Goal: Transaction & Acquisition: Purchase product/service

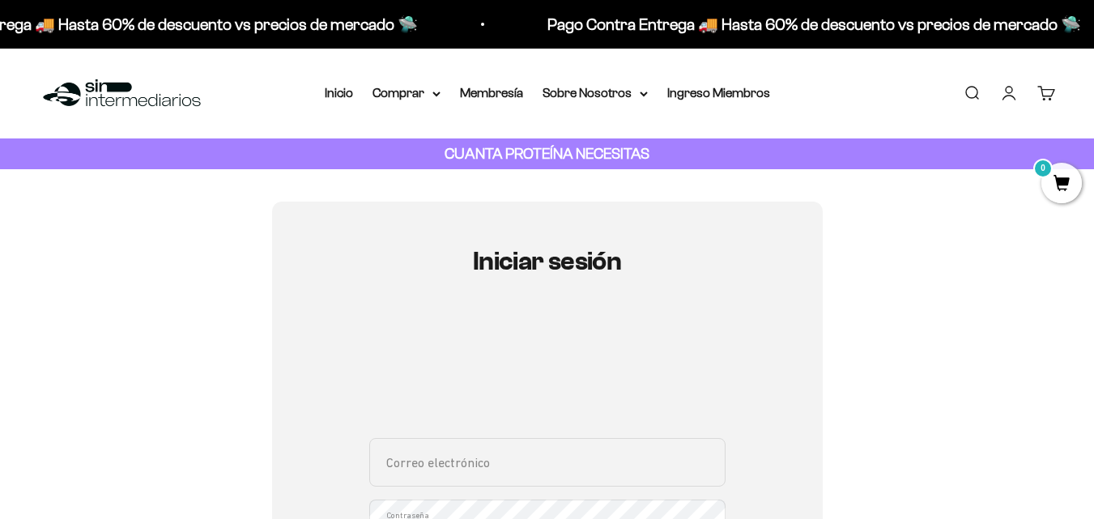
click at [421, 463] on input "Correo electrónico" at bounding box center [547, 462] width 356 height 49
type input "sandradefreitas97@yahoo.com.ve"
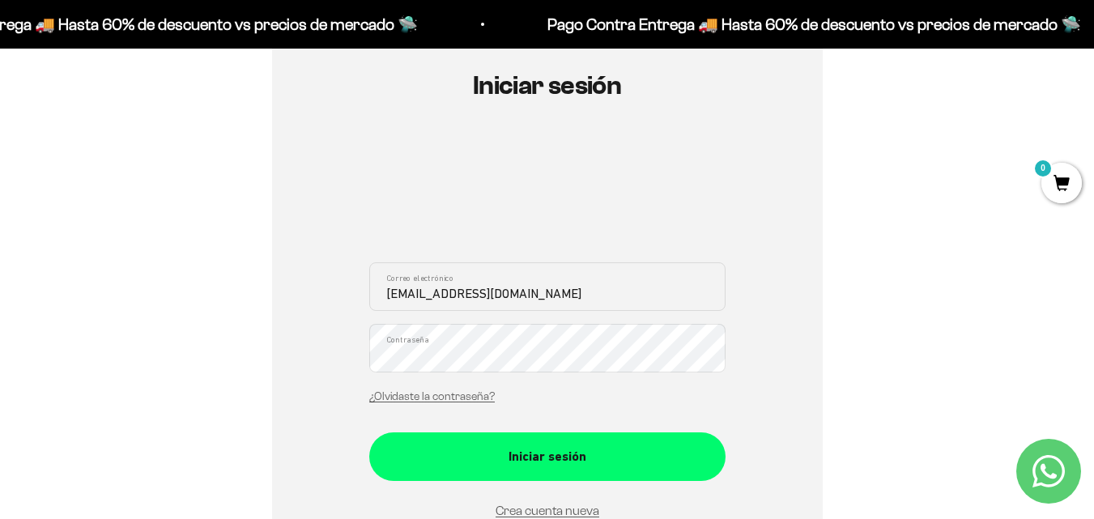
scroll to position [181, 0]
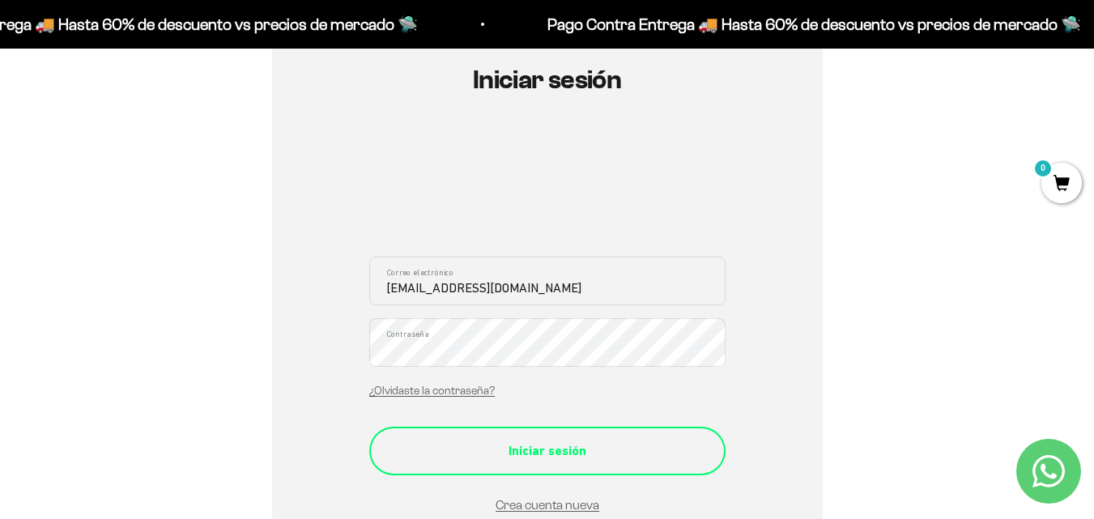
click at [517, 454] on div "Iniciar sesión" at bounding box center [548, 451] width 292 height 21
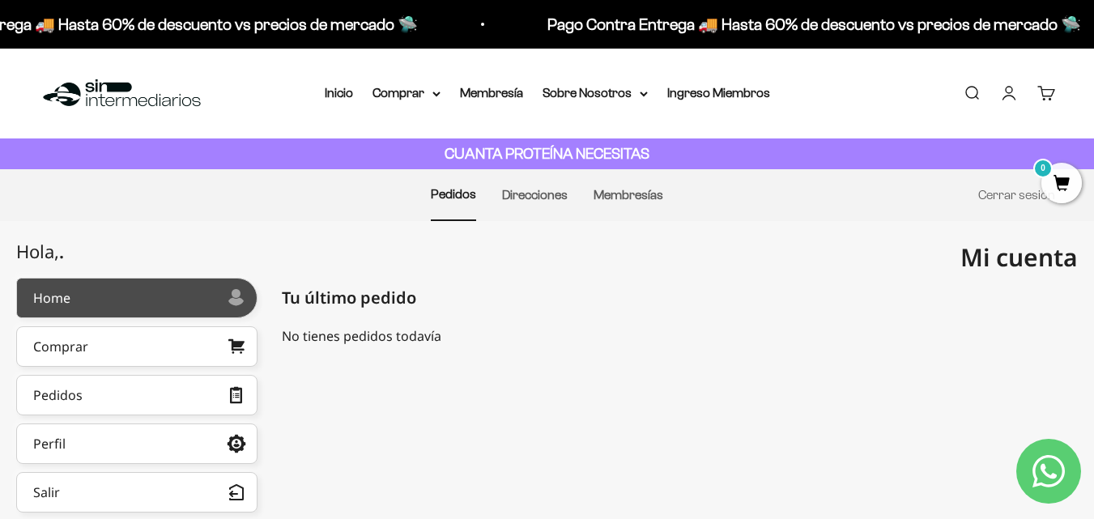
click at [89, 299] on div at bounding box center [149, 298] width 158 height 8
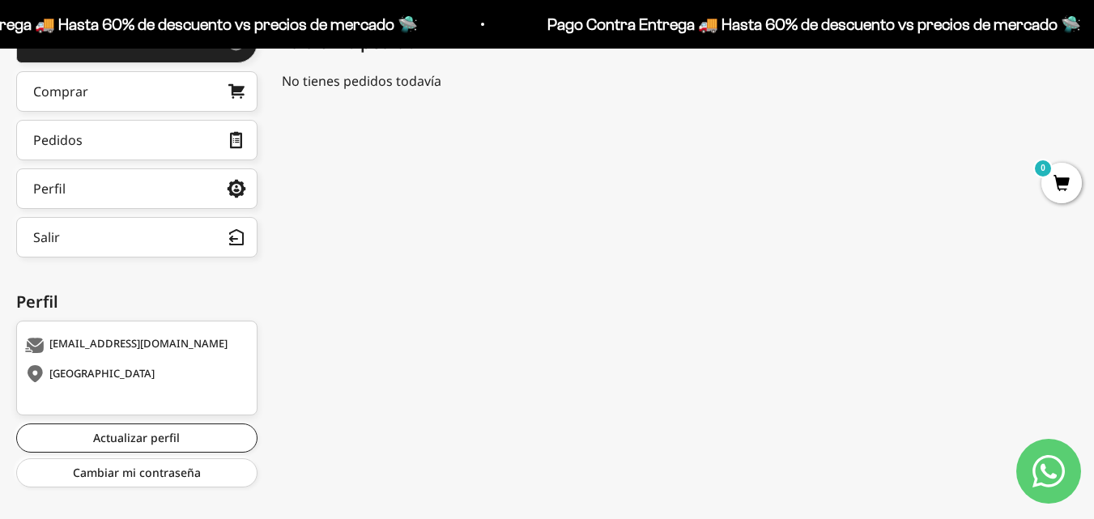
scroll to position [263, 0]
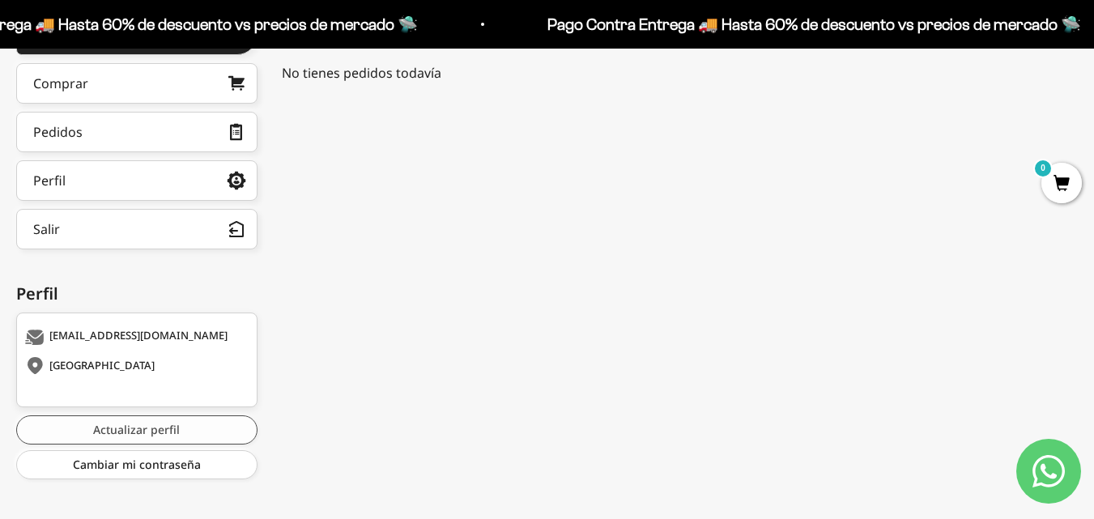
click at [145, 436] on link "Actualizar perfil" at bounding box center [136, 430] width 241 height 29
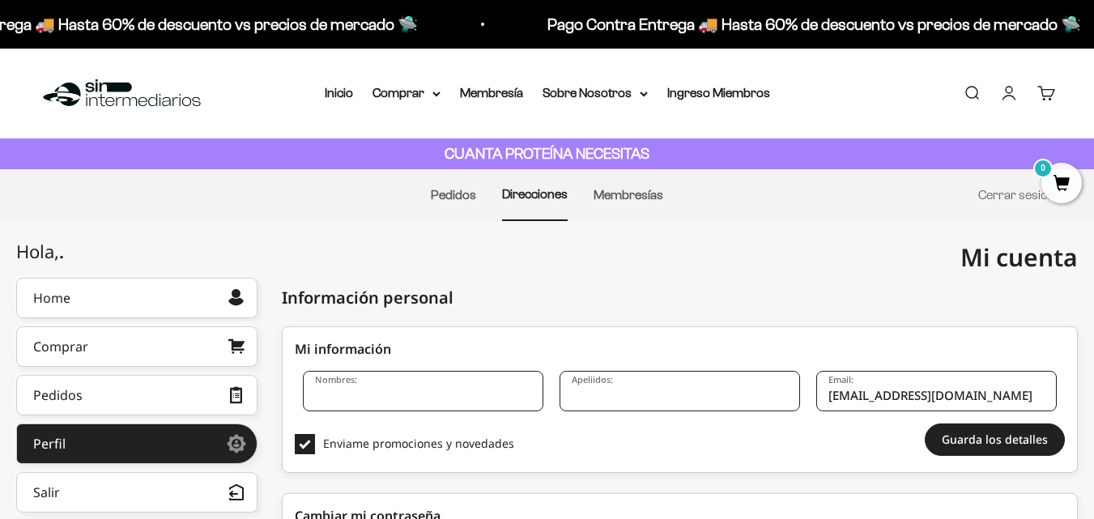
click at [384, 403] on input "Nombres:" at bounding box center [423, 391] width 241 height 41
click at [390, 399] on input "Sandra del Czrmen" at bounding box center [423, 391] width 241 height 41
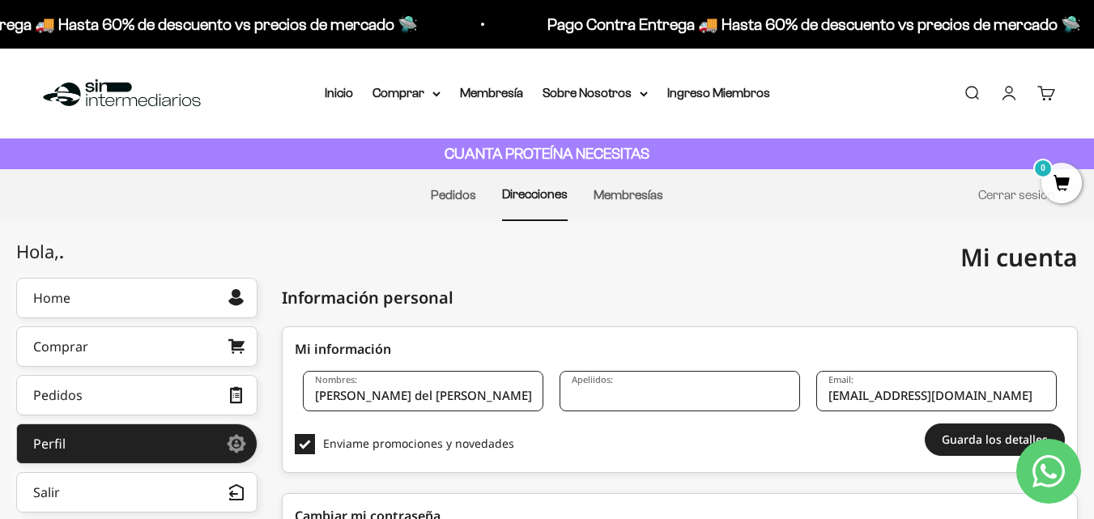
type input "Sandra del Carmen"
click at [628, 394] on input "Apeliidos:" at bounding box center [680, 391] width 241 height 41
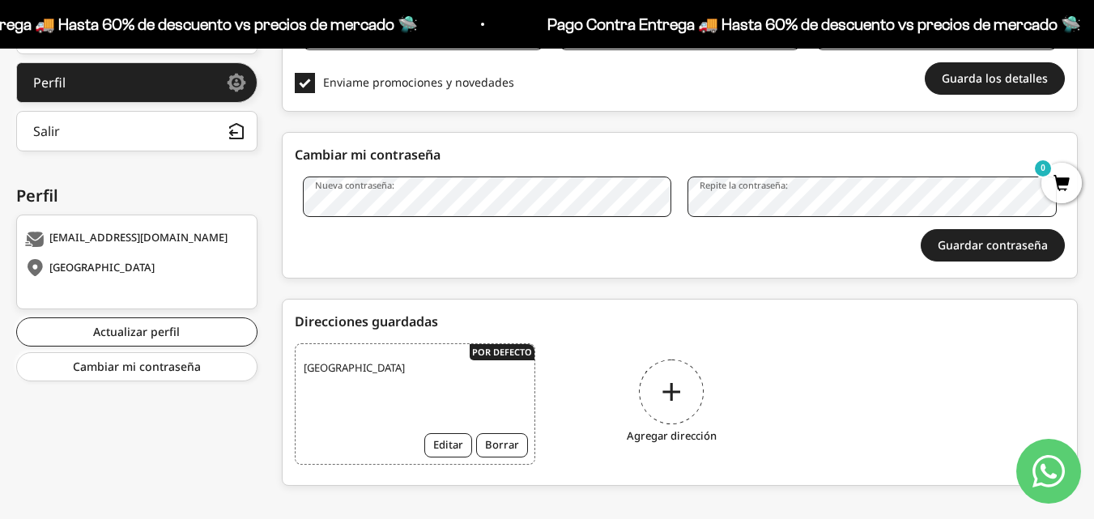
scroll to position [381, 0]
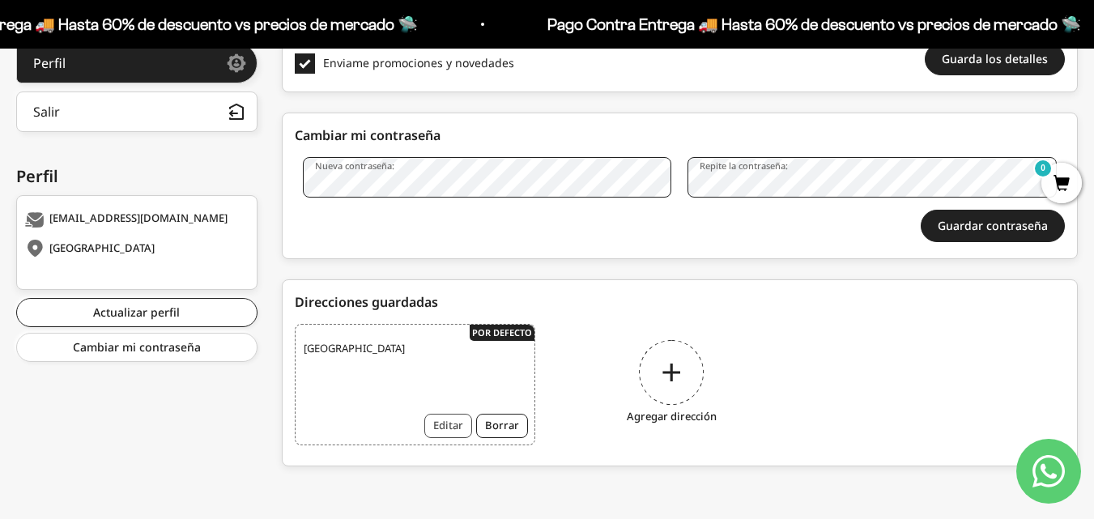
type input "De Freitas Díaz"
click at [460, 419] on button "Editar" at bounding box center [448, 426] width 48 height 24
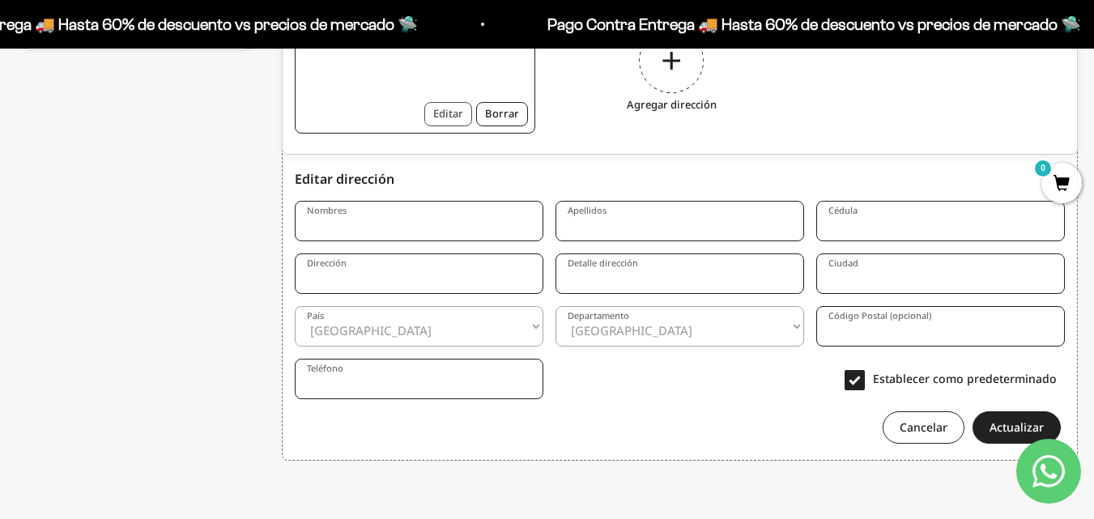
scroll to position [695, 0]
click at [377, 216] on input "Nombres" at bounding box center [419, 218] width 249 height 41
type input "Sandra"
type input "del Carmen"
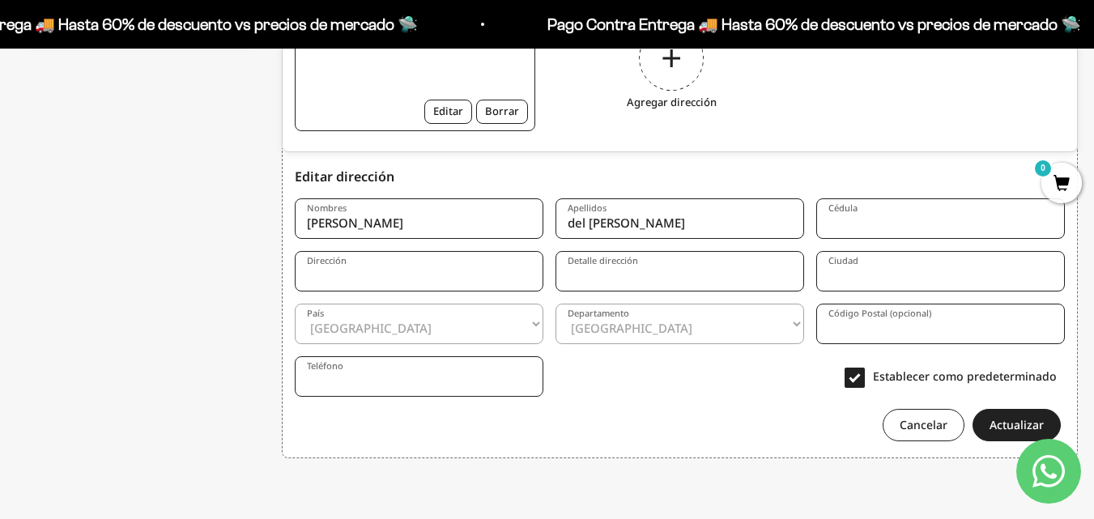
type input "Carrera 71A # 53A-49. Jazz Apartamentos, AP 1606"
type input "Medellin"
select select "Antioquia"
type input "3234408245"
click at [172, 202] on div "Hola, . Home Comprar Pedidos Perfil Información personal Direcciones guardadas …" at bounding box center [136, 31] width 241 height 896
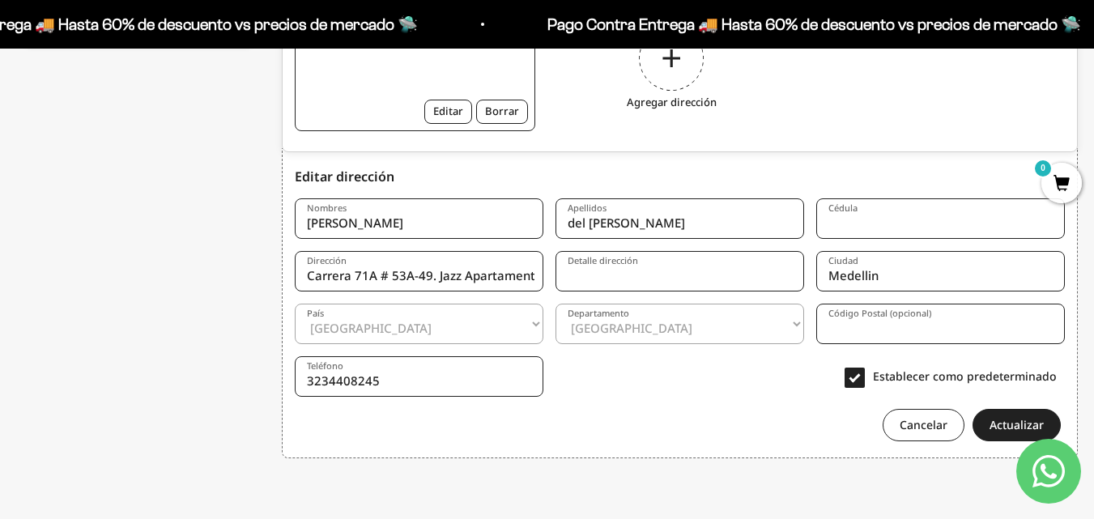
drag, startPoint x: 645, startPoint y: 228, endPoint x: 544, endPoint y: 225, distance: 101.3
click at [544, 225] on form "Nombres Sandra Apellidos del Carmen Cédula Dirección Carrera 71A # 53A-49. Jazz…" at bounding box center [680, 313] width 770 height 255
type input "De Freitas Diaz"
click at [479, 229] on input "Sandra" at bounding box center [419, 218] width 249 height 41
type input "Sandra del Carmen"
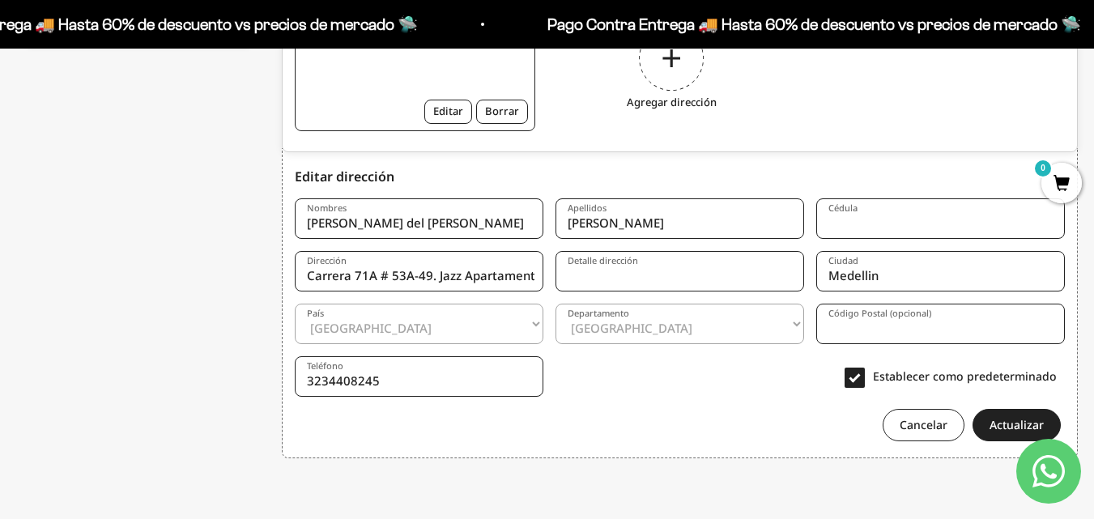
click at [954, 228] on input "Cédula" at bounding box center [940, 218] width 249 height 41
type input "848772"
click at [414, 279] on input "Carrera 71A # 53A-49. Jazz Apartamentos, AP 1606" at bounding box center [419, 271] width 249 height 41
drag, startPoint x: 488, startPoint y: 275, endPoint x: 548, endPoint y: 284, distance: 60.5
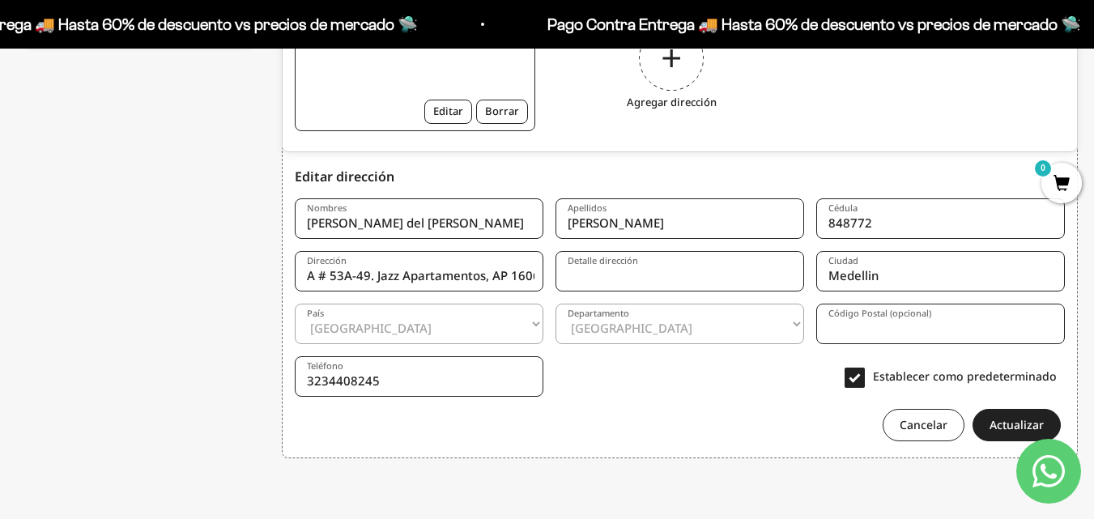
click at [548, 284] on form "Nombres Sandra del Carmen Apellidos De Freitas Diaz Cédula 848772 Dirección Car…" at bounding box center [680, 313] width 770 height 255
type input "Carrera 71A # 53A-49. Jazz Apartamentos"
click at [630, 286] on input "Detalle dirección" at bounding box center [680, 271] width 249 height 41
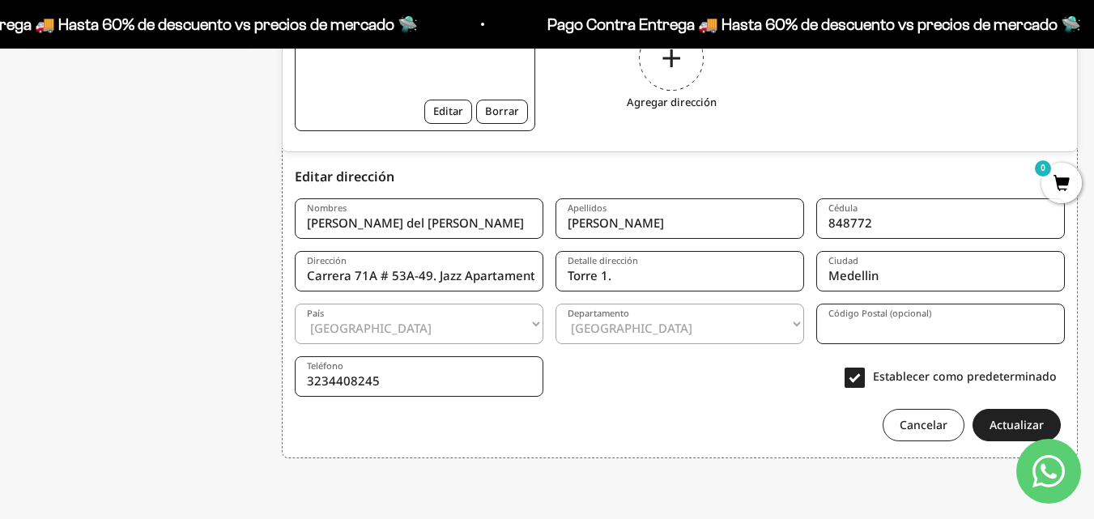
paste input "AP 1606"
type input "Torre 1. AP 1606"
click at [857, 338] on input "Código Postal (opcional)" at bounding box center [940, 324] width 249 height 41
type input "05001"
click at [1020, 425] on button "Actualizar" at bounding box center [1017, 425] width 88 height 32
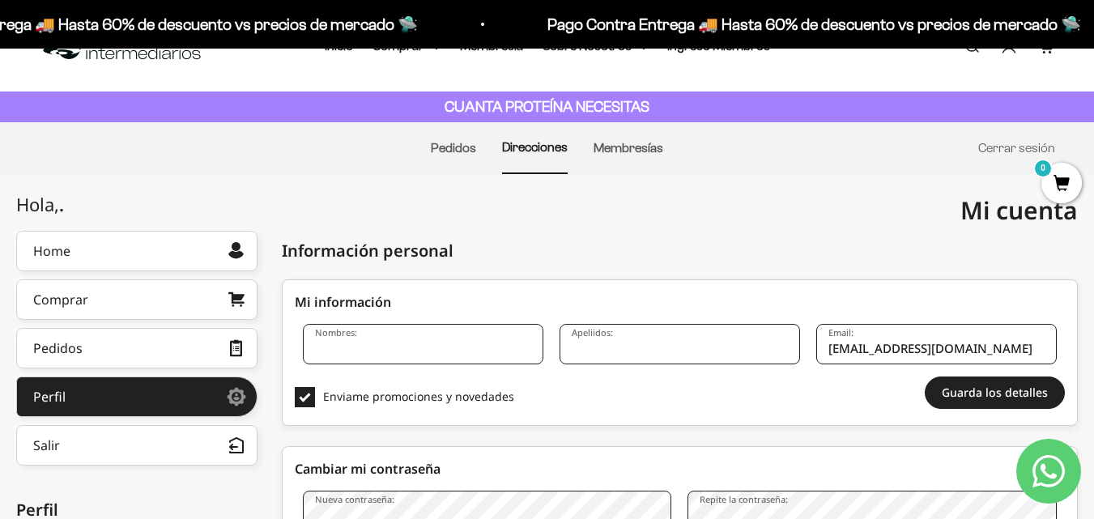
scroll to position [40, 0]
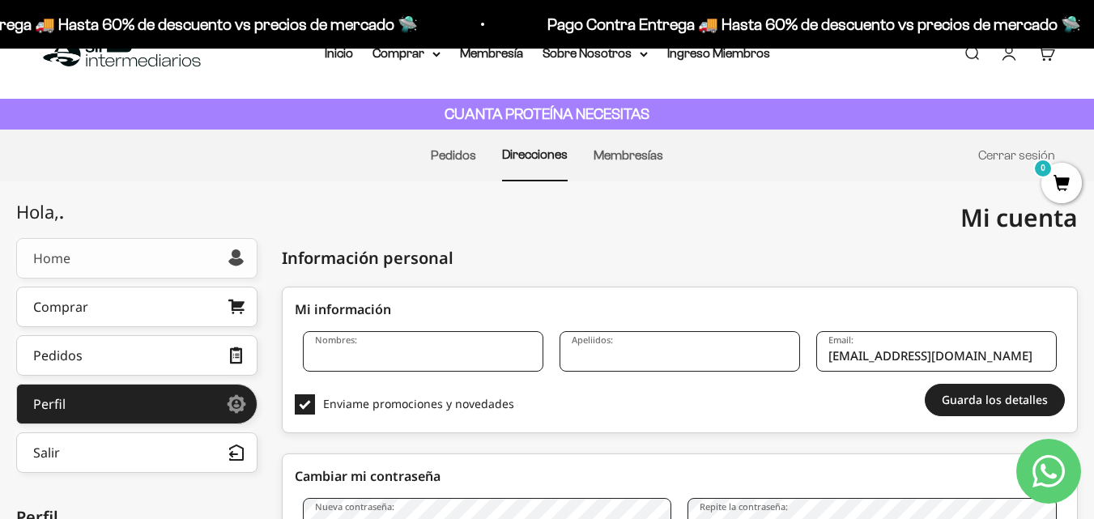
click at [125, 265] on link "Home" at bounding box center [136, 258] width 241 height 41
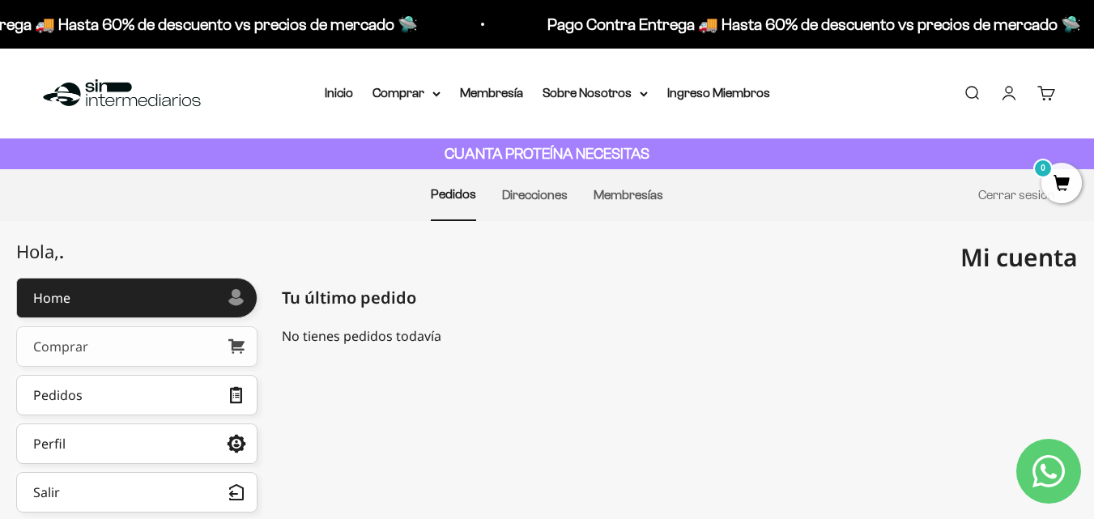
click at [96, 343] on link "Comprar" at bounding box center [136, 346] width 241 height 41
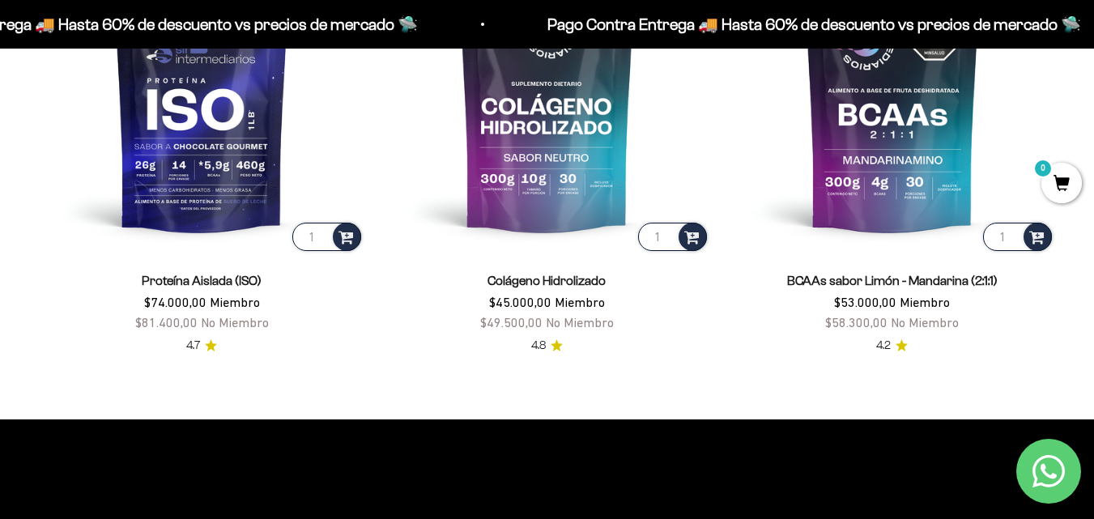
scroll to position [1207, 0]
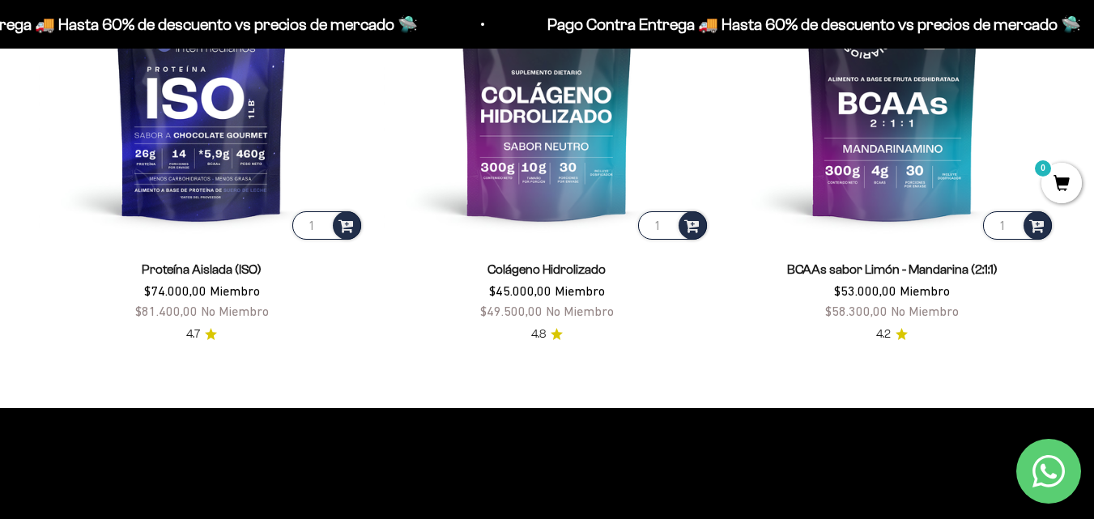
drag, startPoint x: 1100, startPoint y: 32, endPoint x: 1106, endPoint y: 122, distance: 90.9
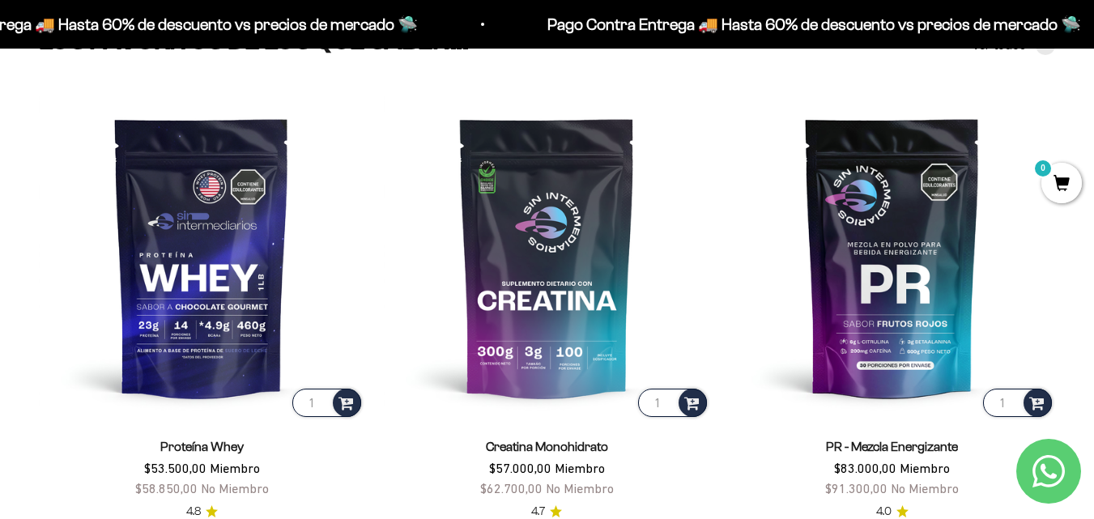
scroll to position [0, 0]
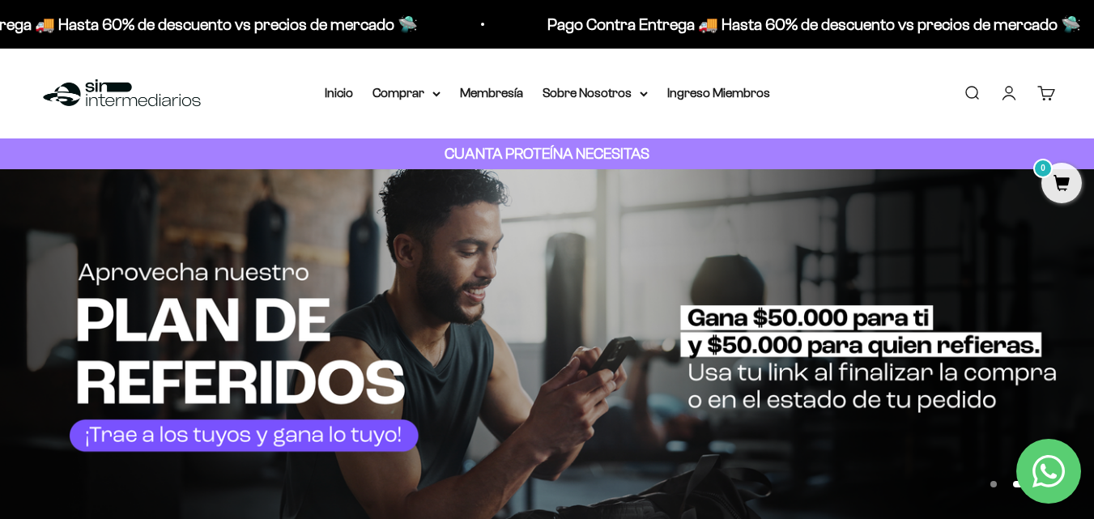
click at [979, 84] on link "Buscar" at bounding box center [972, 93] width 18 height 18
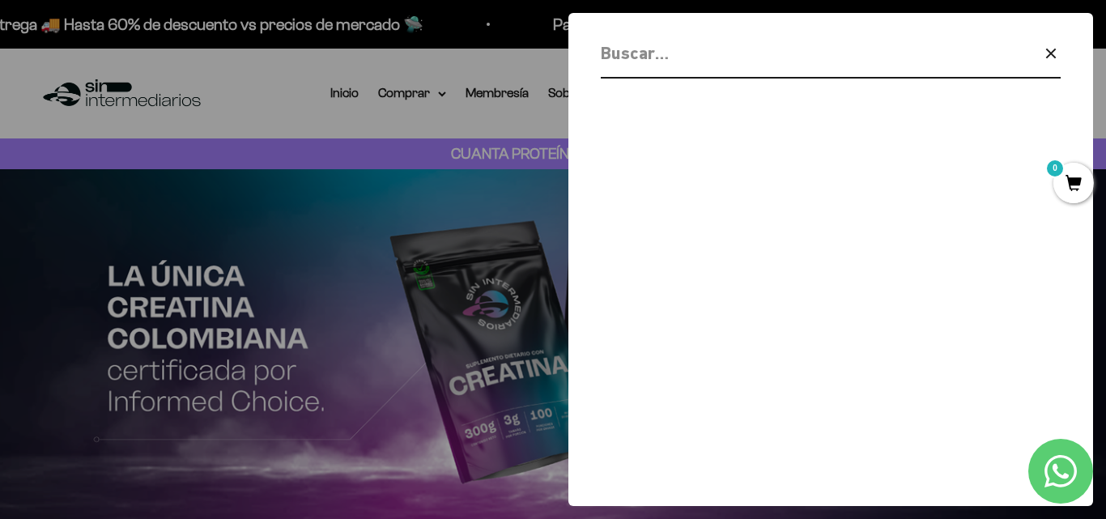
click at [1051, 58] on icon "button" at bounding box center [1051, 53] width 19 height 19
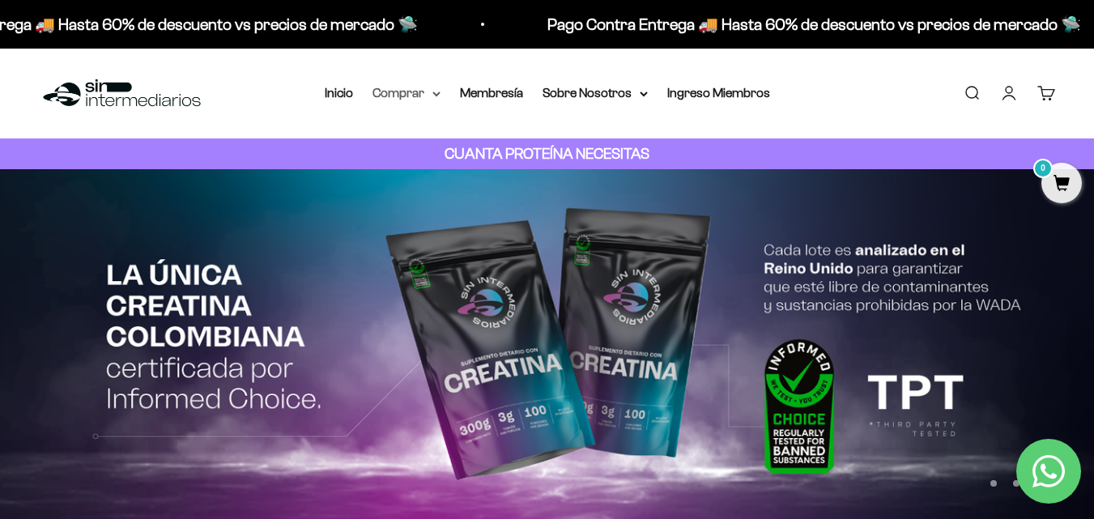
click at [435, 95] on icon at bounding box center [437, 95] width 8 height 6
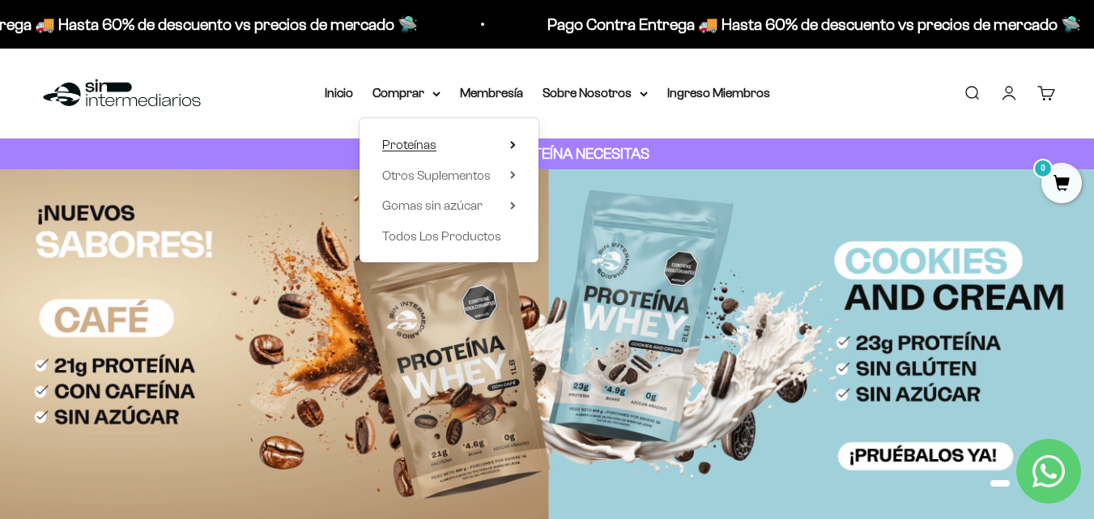
click at [493, 146] on summary "Proteínas" at bounding box center [449, 144] width 134 height 21
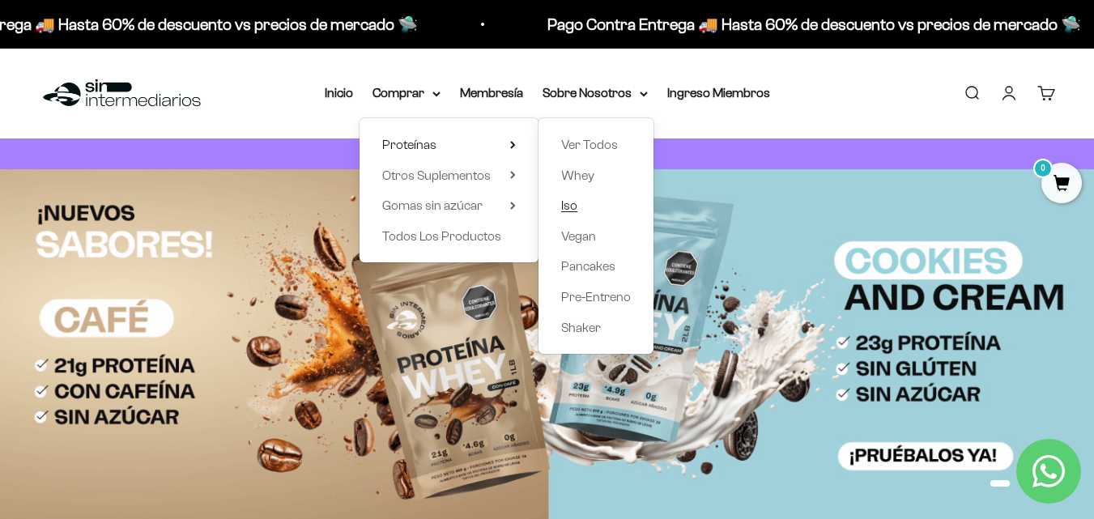
click at [571, 203] on span "Iso" at bounding box center [569, 205] width 16 height 14
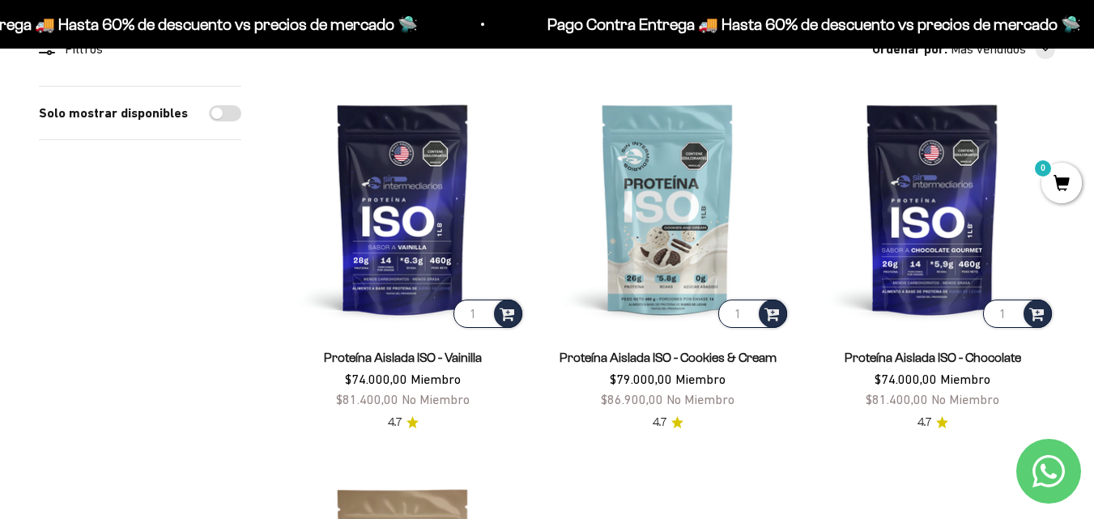
scroll to position [165, 0]
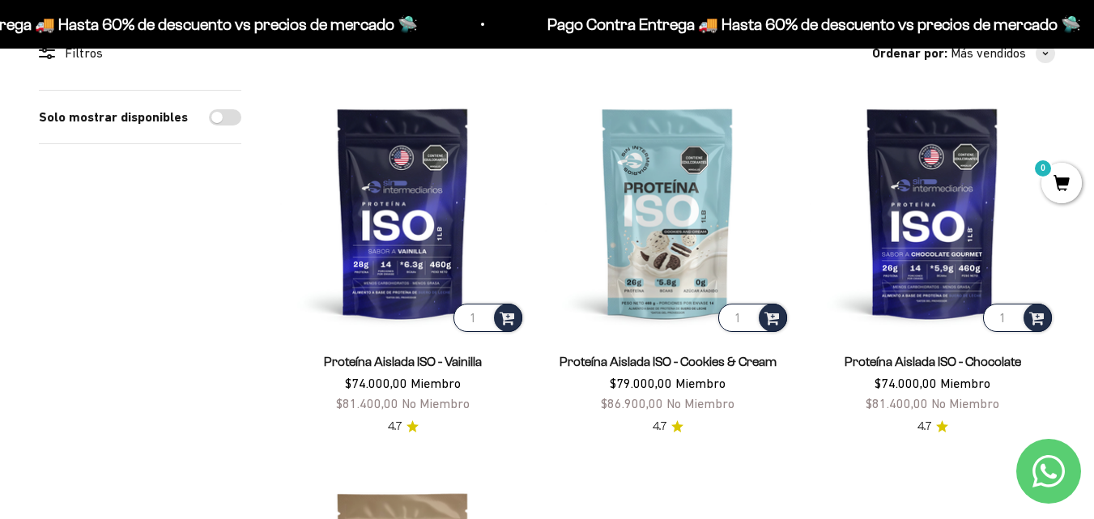
drag, startPoint x: 1102, startPoint y: 68, endPoint x: 1106, endPoint y: 100, distance: 32.7
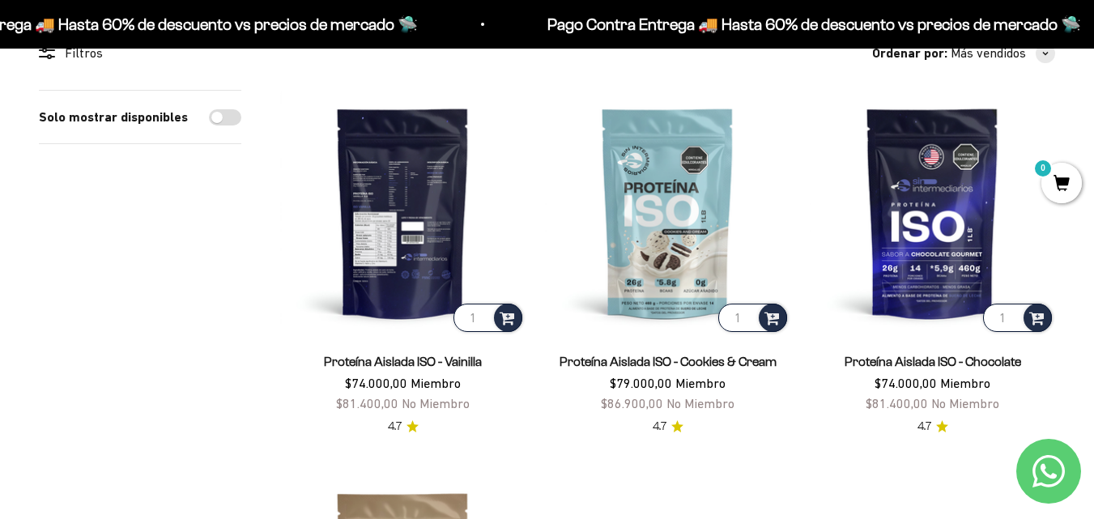
click at [435, 223] on img at bounding box center [402, 212] width 245 height 245
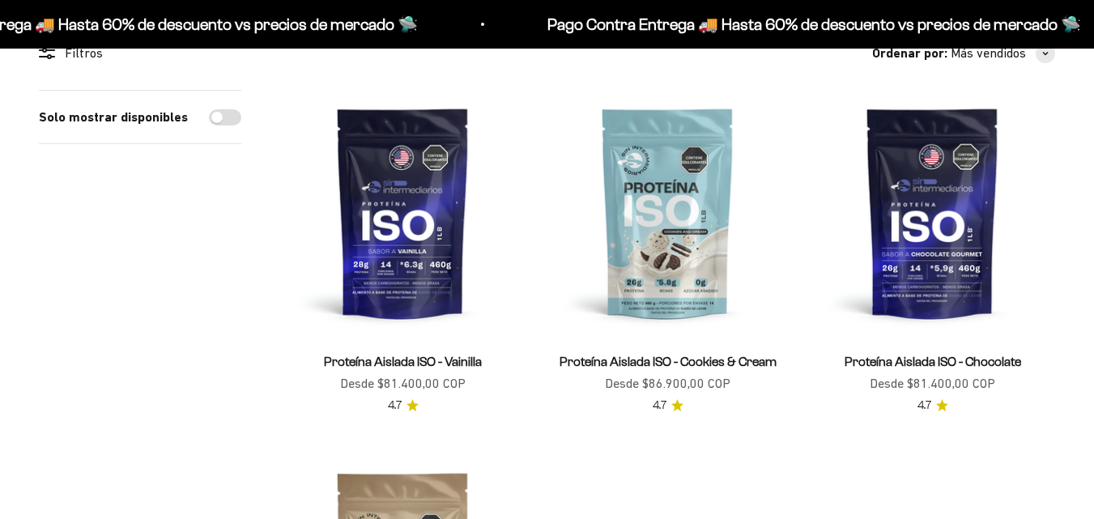
scroll to position [165, 0]
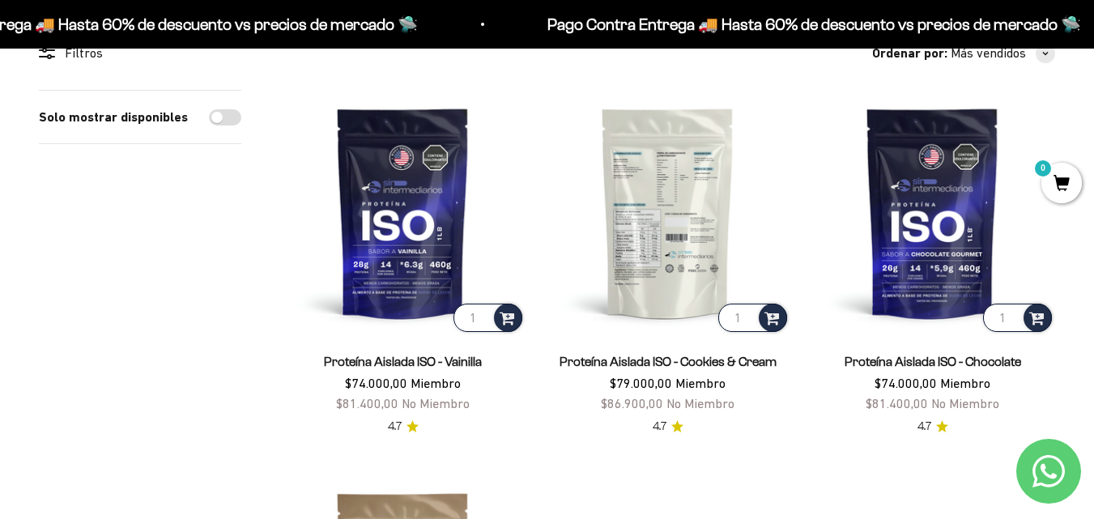
click at [672, 260] on img at bounding box center [667, 212] width 245 height 245
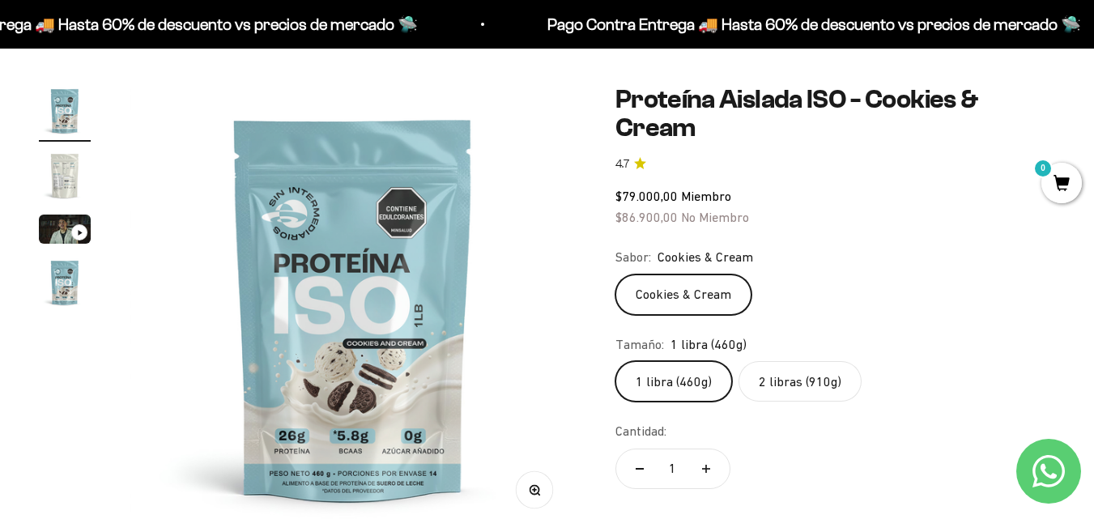
scroll to position [131, 0]
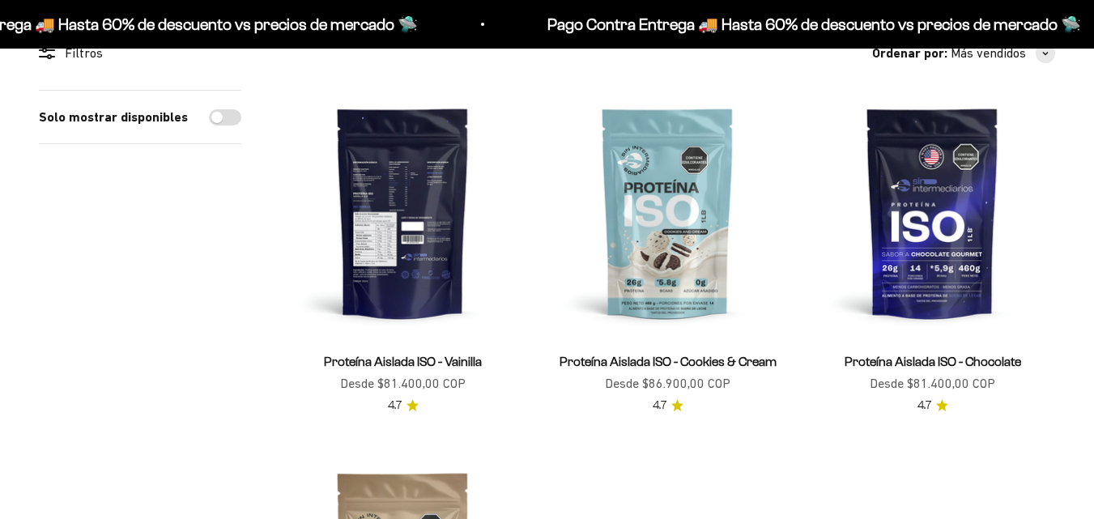
scroll to position [165, 0]
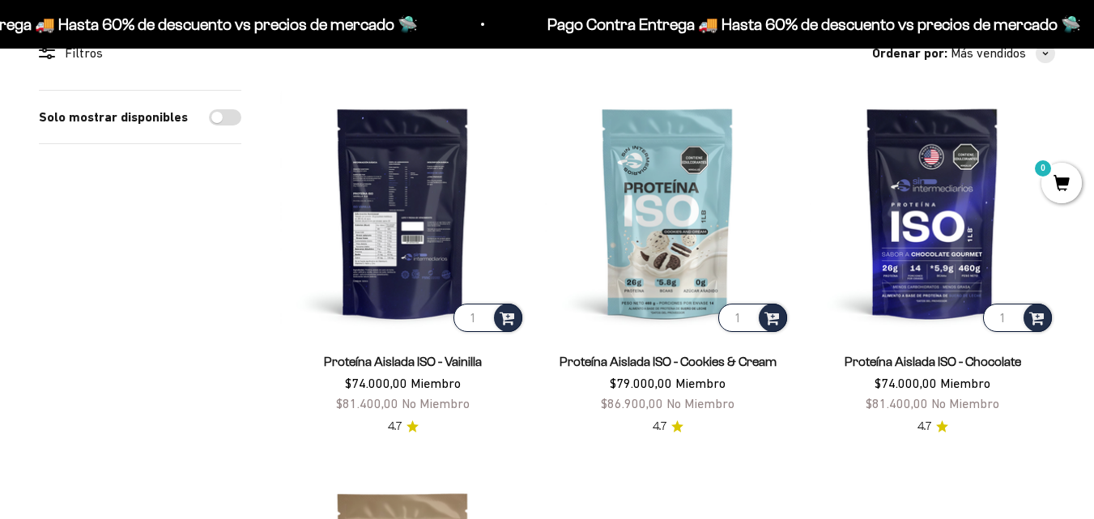
click at [423, 278] on img at bounding box center [402, 212] width 245 height 245
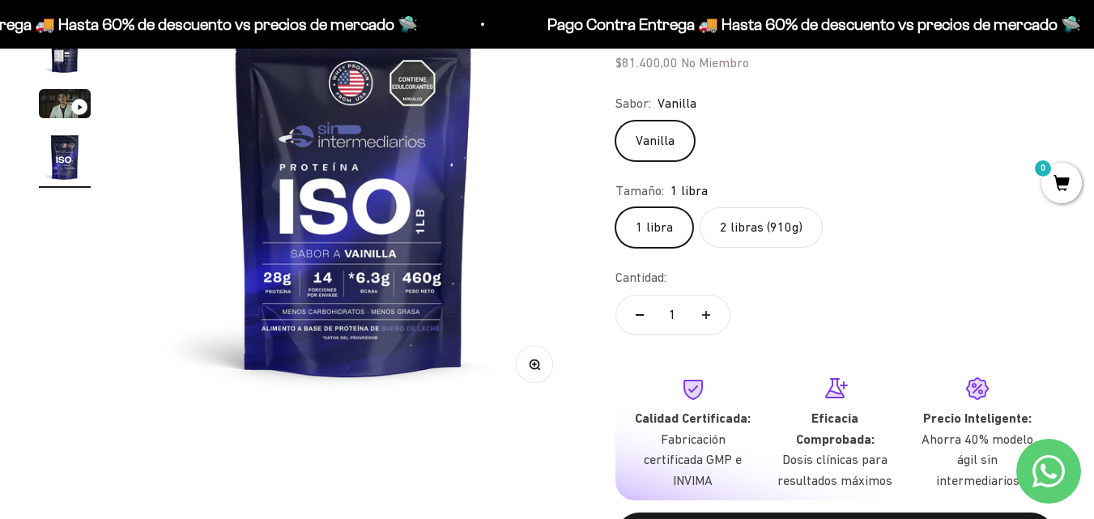
scroll to position [360, 0]
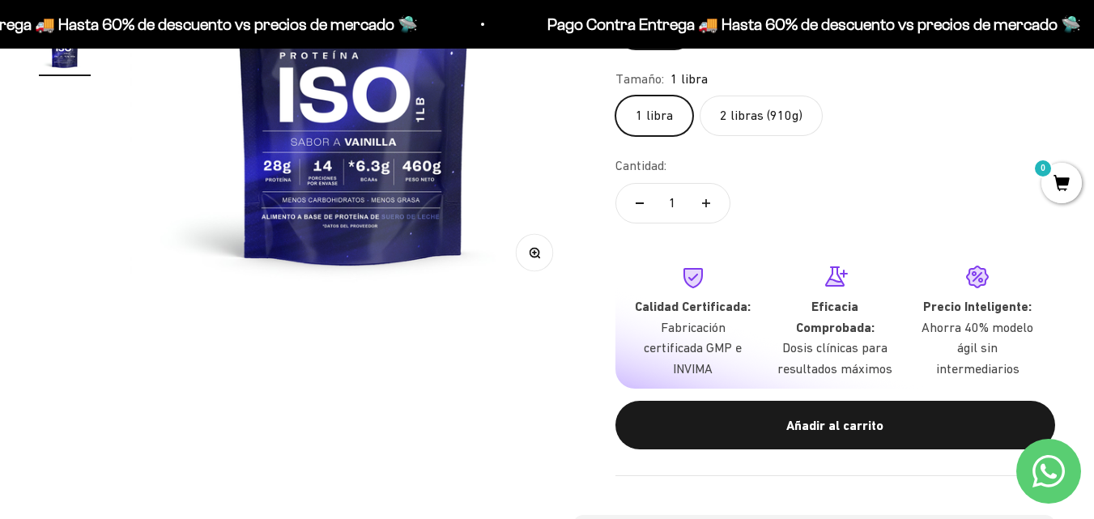
click at [755, 113] on label "2 libras (910g)" at bounding box center [761, 116] width 123 height 41
click at [616, 96] on input "2 libras (910g)" at bounding box center [615, 95] width 1 height 1
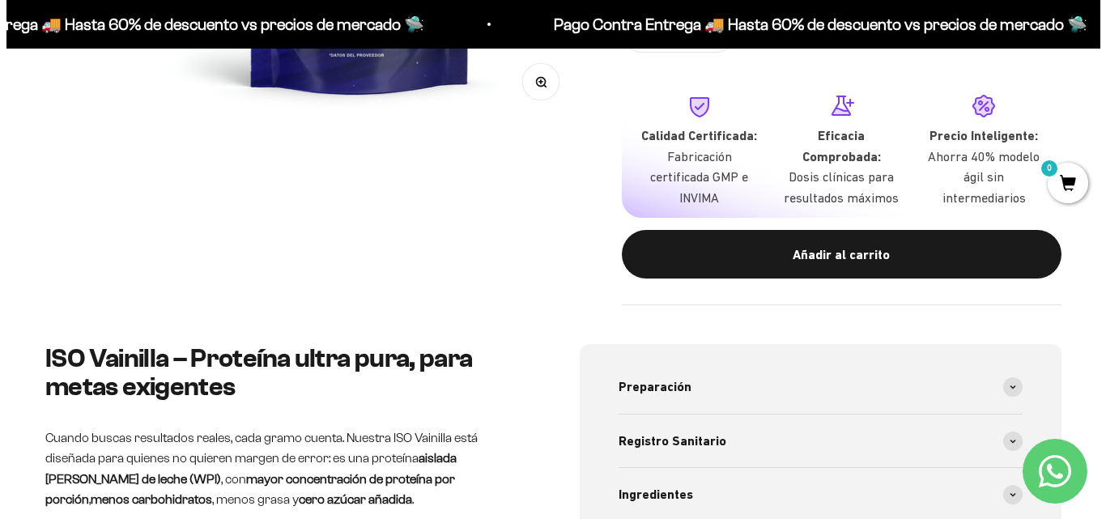
scroll to position [540, 0]
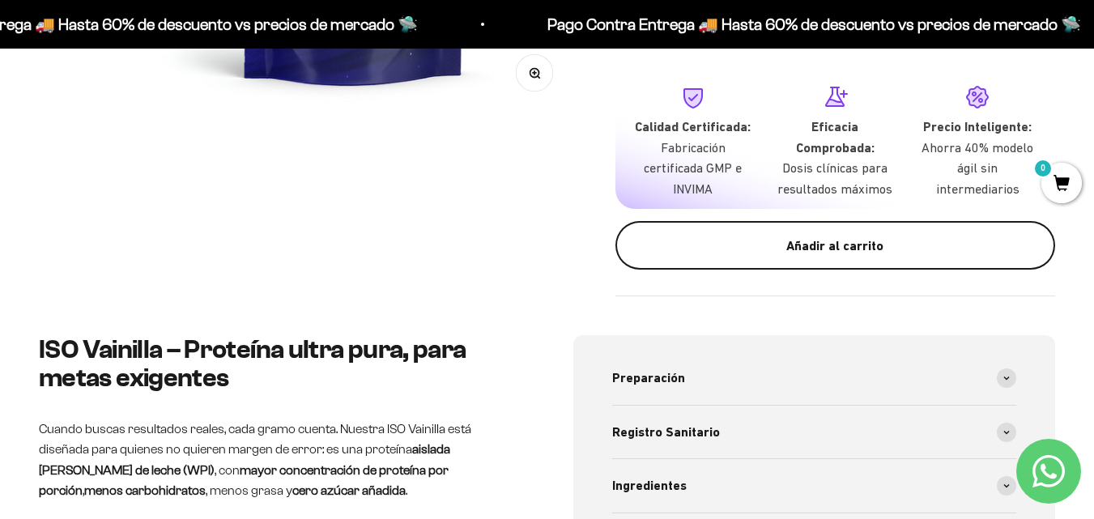
click at [868, 242] on div "Añadir al carrito" at bounding box center [835, 246] width 375 height 21
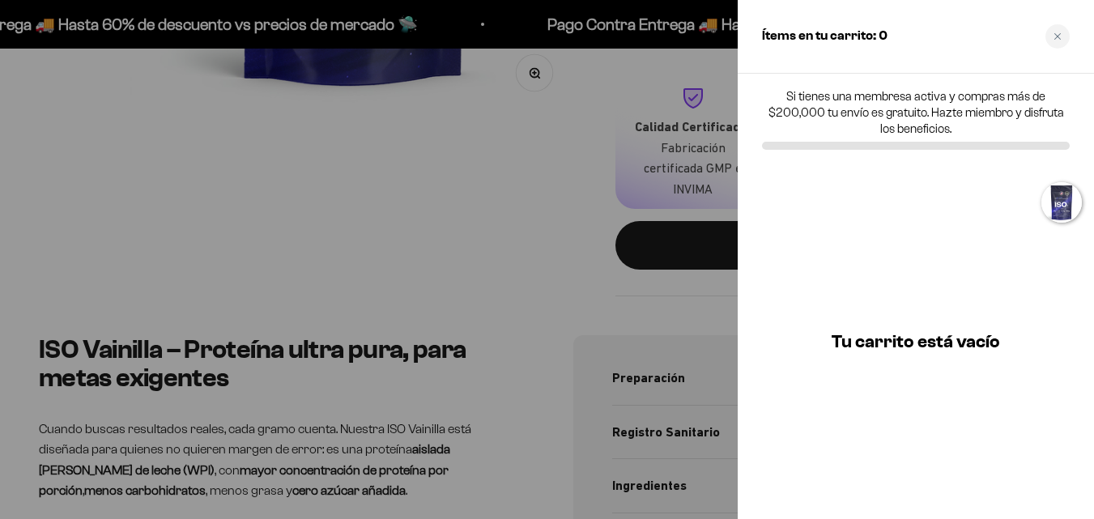
scroll to position [0, 1390]
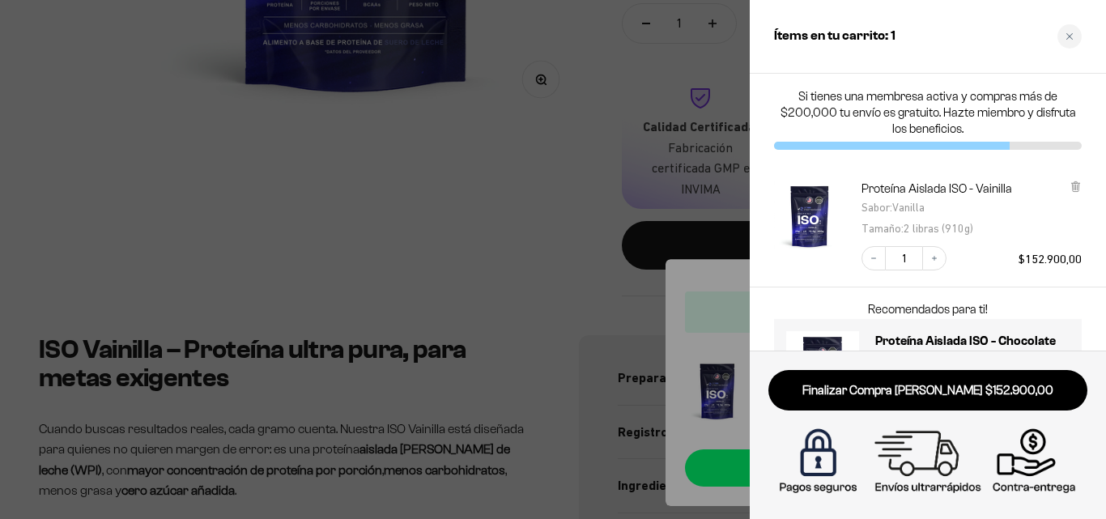
click at [561, 218] on div at bounding box center [553, 259] width 1106 height 519
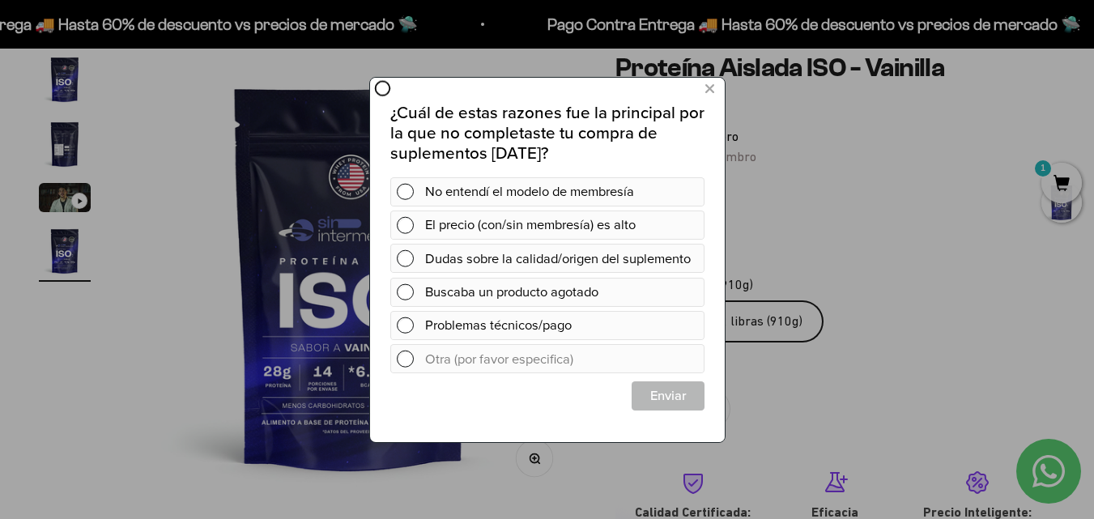
scroll to position [0, 0]
click at [714, 90] on button at bounding box center [709, 88] width 30 height 27
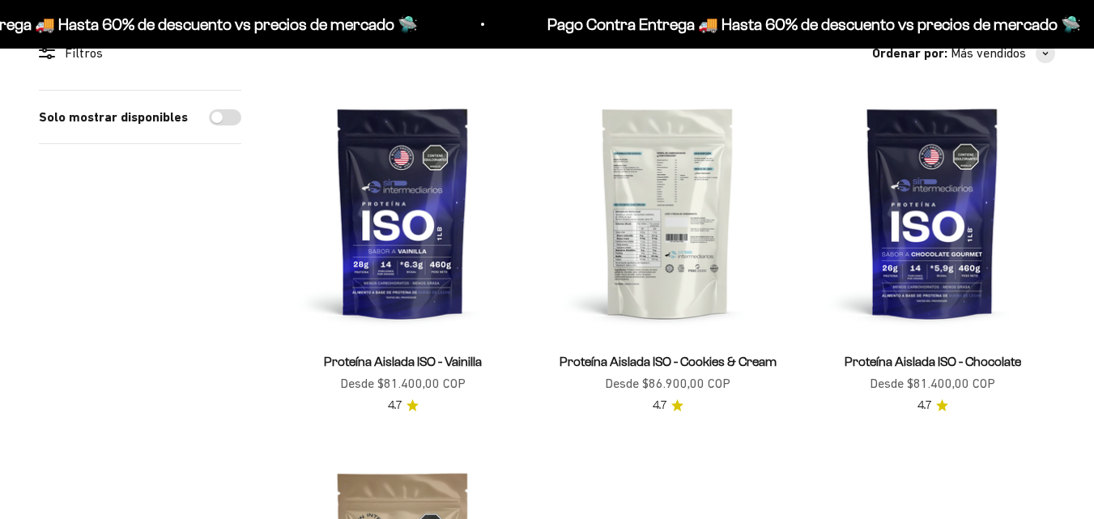
scroll to position [165, 0]
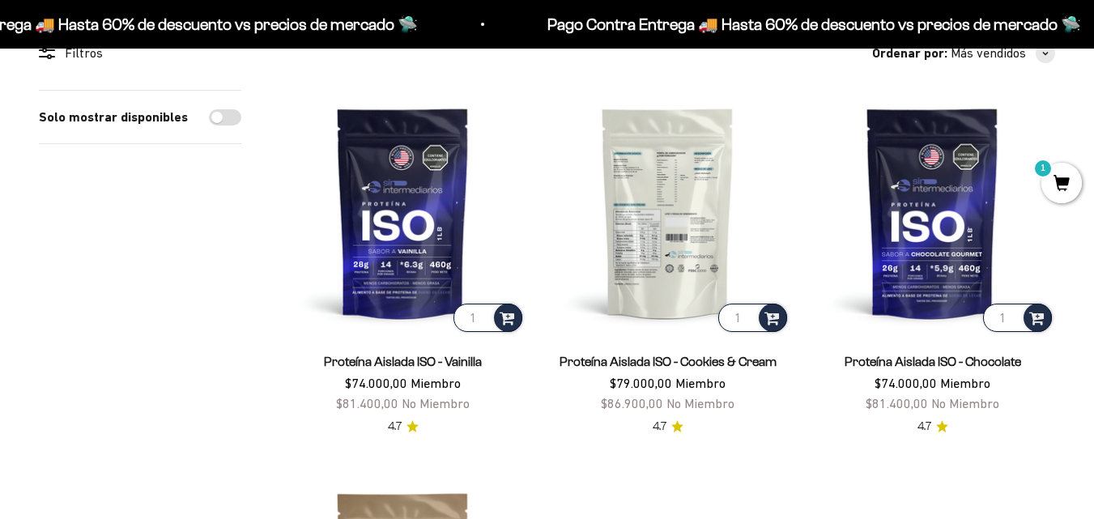
click at [660, 272] on img at bounding box center [667, 212] width 245 height 245
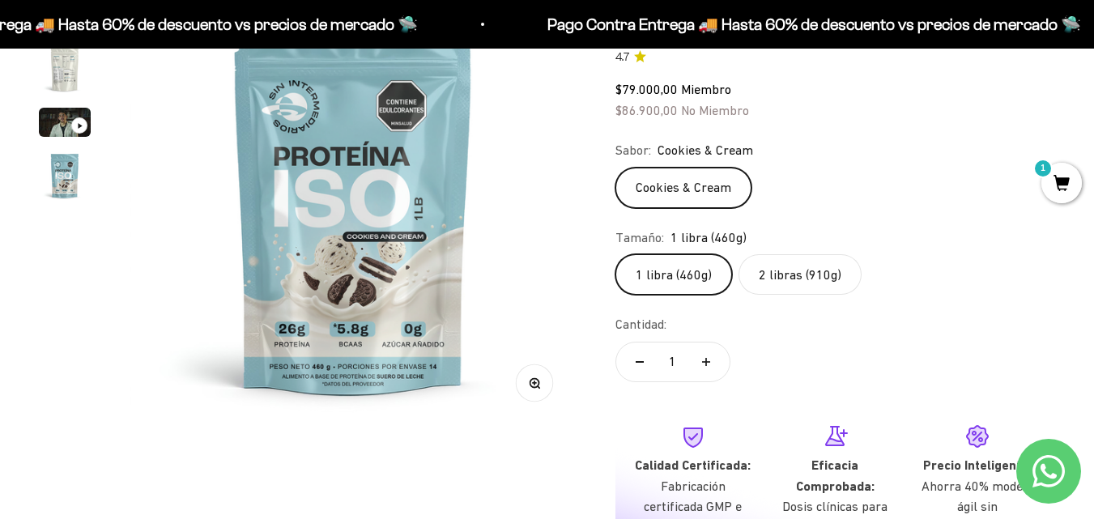
click at [812, 274] on label "2 libras (910g)" at bounding box center [800, 274] width 123 height 41
click at [616, 254] on input "2 libras (910g)" at bounding box center [615, 254] width 1 height 1
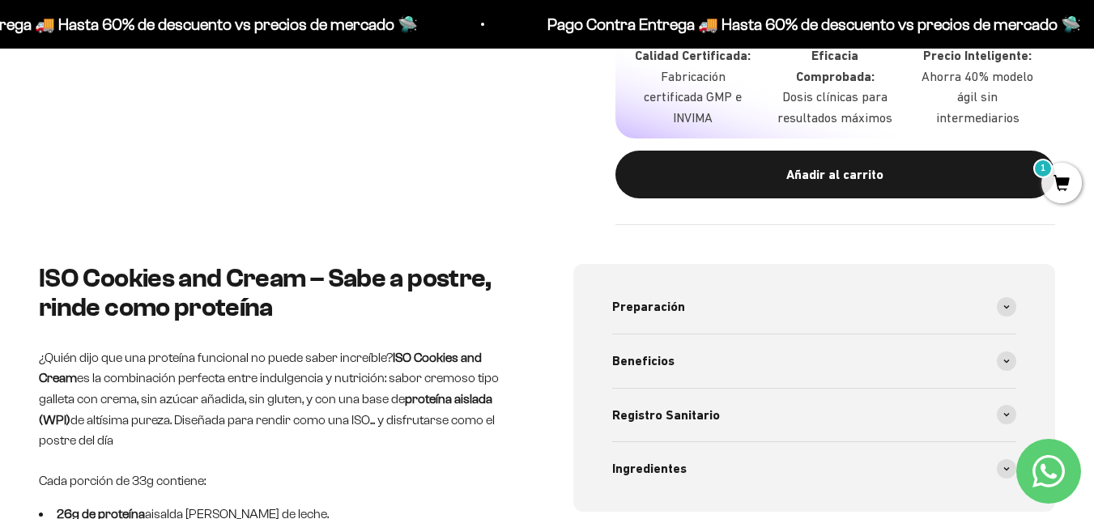
scroll to position [599, 0]
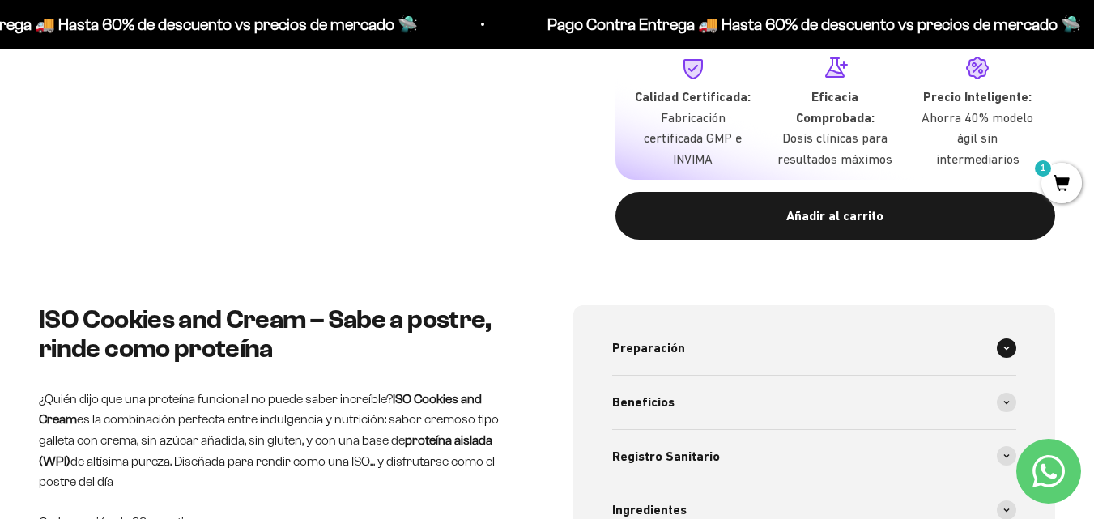
click at [1000, 344] on span at bounding box center [1006, 348] width 19 height 19
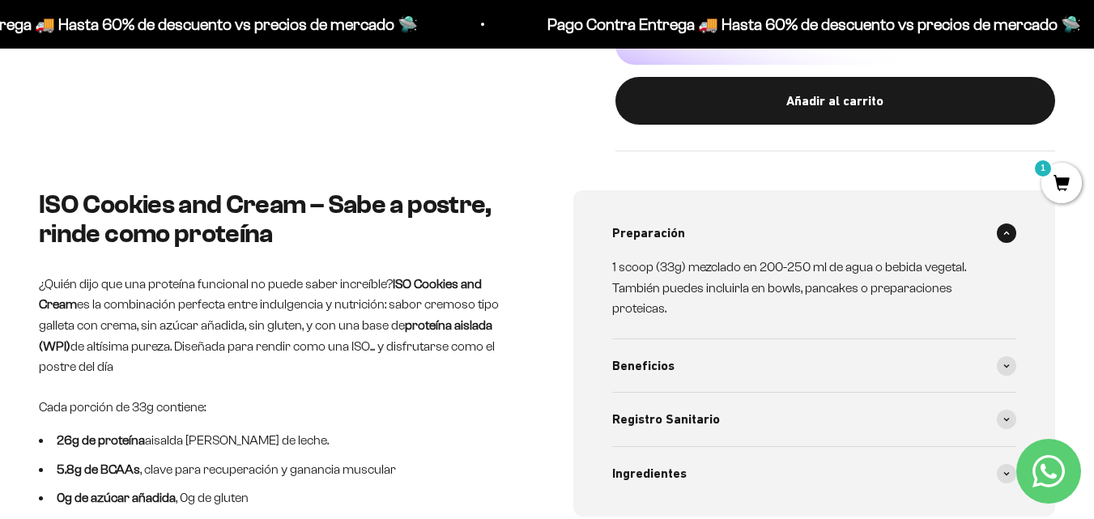
scroll to position [755, 0]
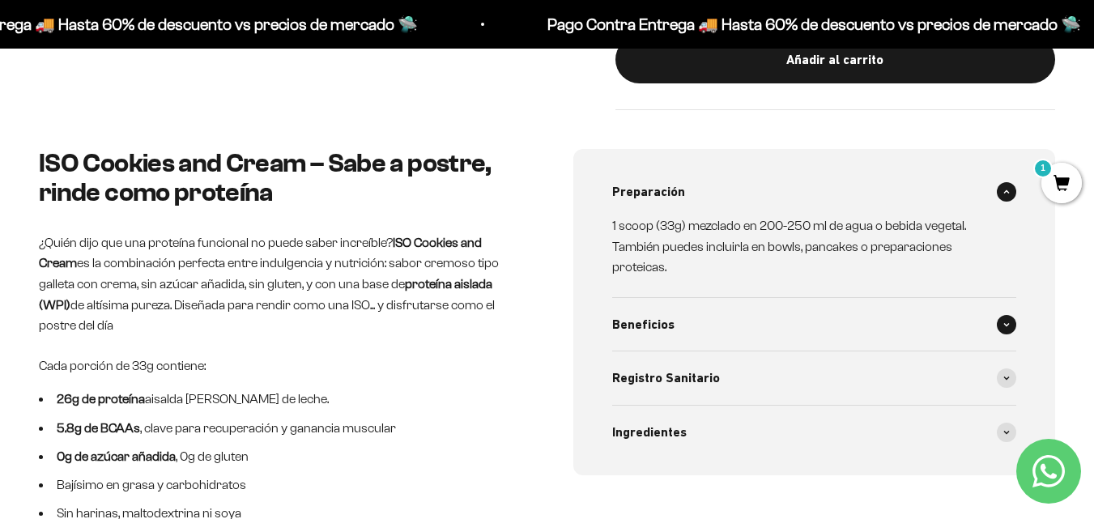
click at [1011, 321] on span at bounding box center [1006, 324] width 19 height 19
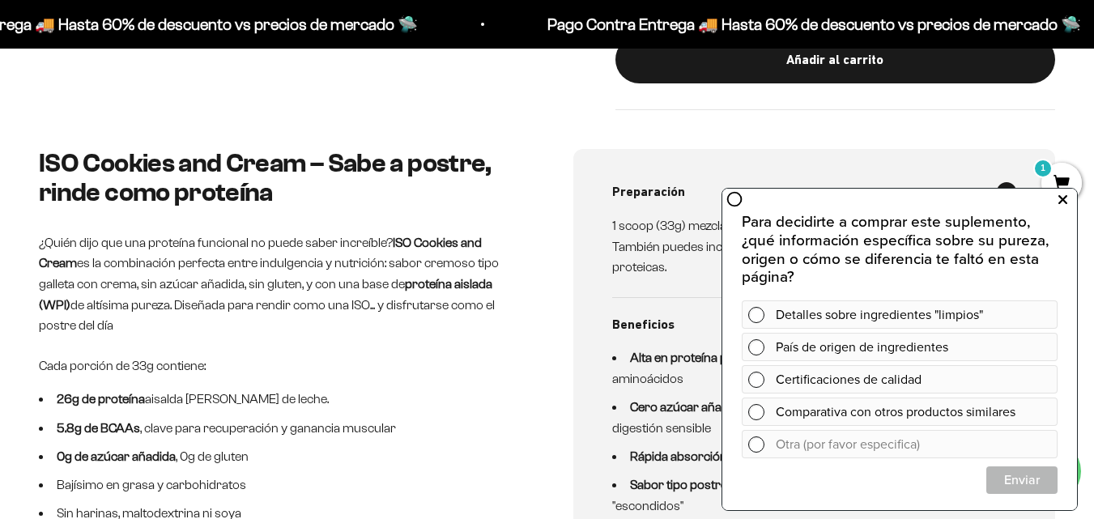
click at [1064, 195] on icon at bounding box center [1063, 200] width 9 height 21
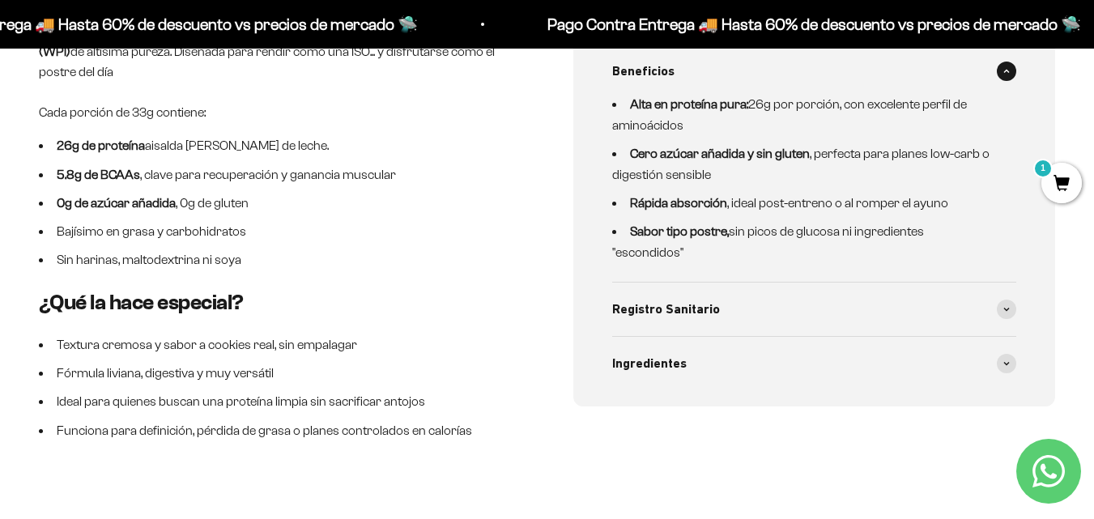
scroll to position [1034, 0]
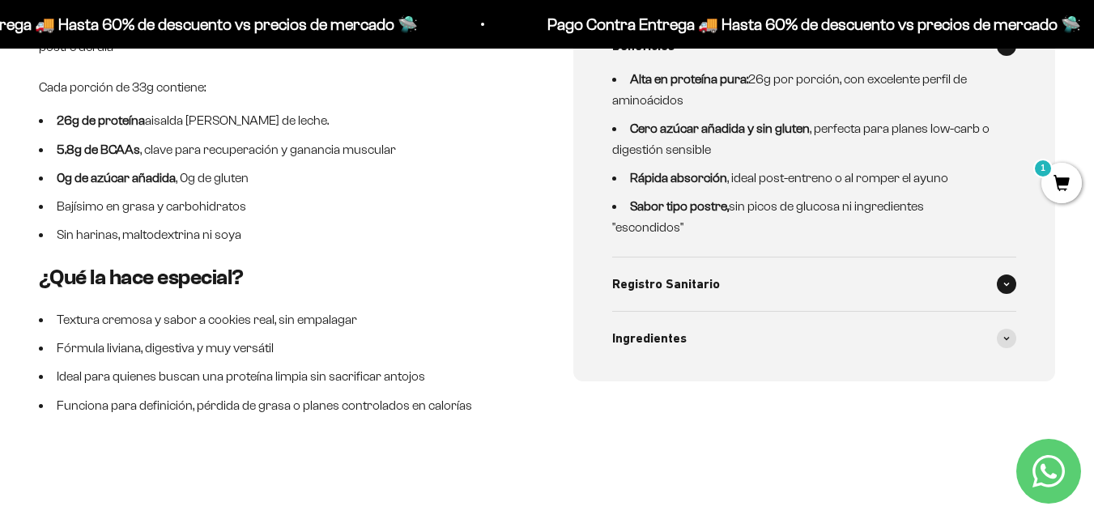
click at [1010, 275] on span at bounding box center [1006, 284] width 19 height 19
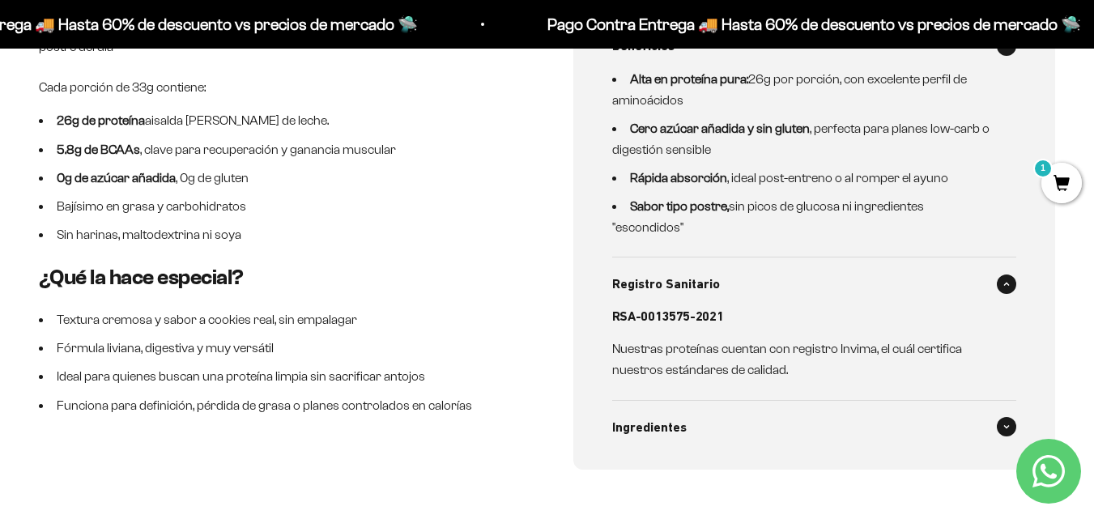
click at [1004, 417] on span at bounding box center [1006, 426] width 19 height 19
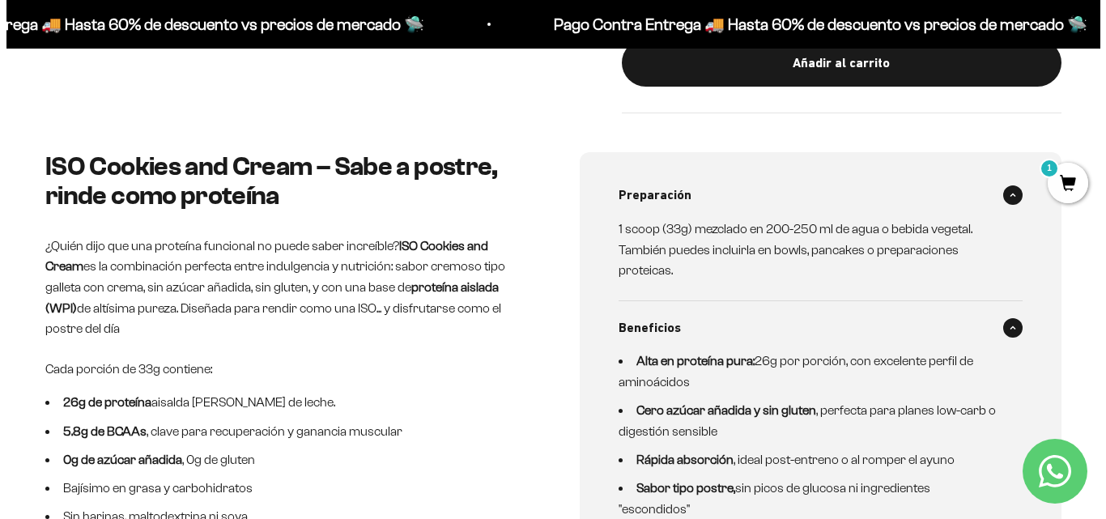
scroll to position [744, 0]
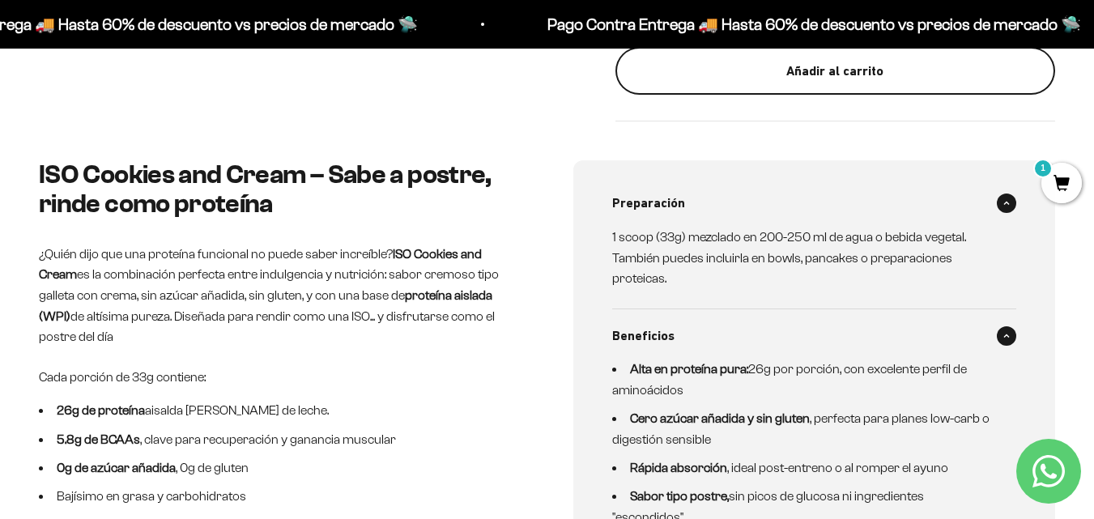
click at [925, 76] on div "Añadir al carrito" at bounding box center [835, 71] width 375 height 21
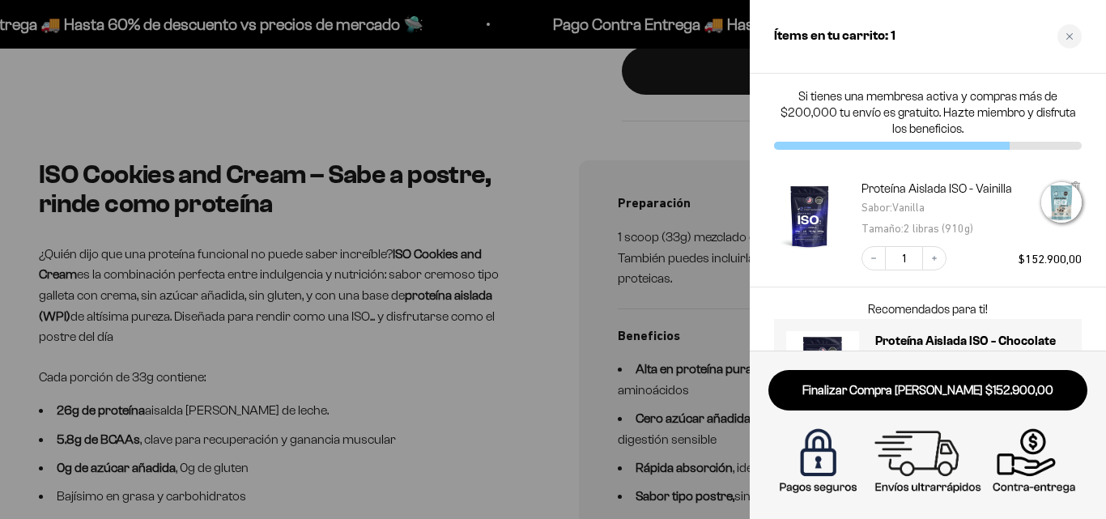
scroll to position [0, 1390]
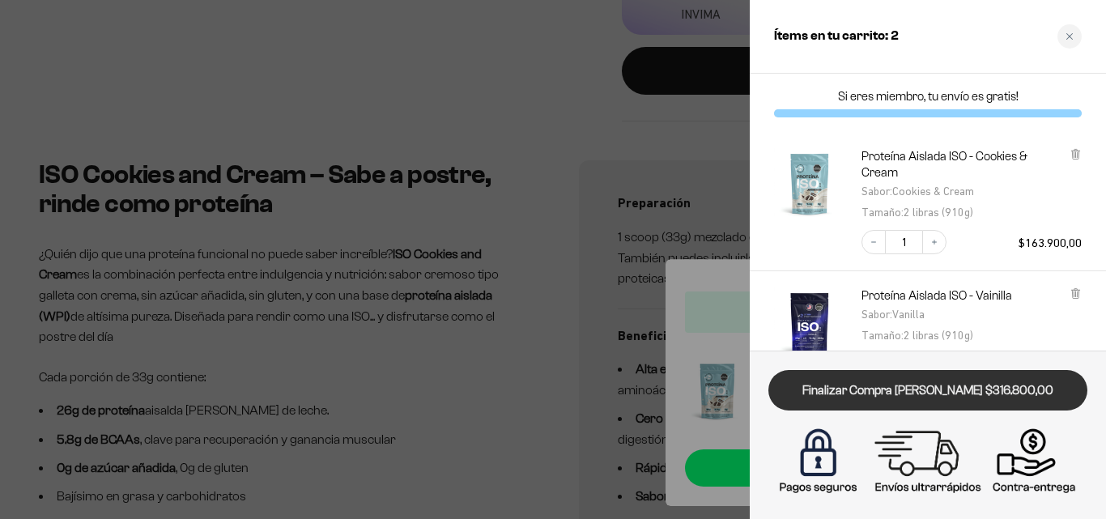
click at [944, 395] on link "Finalizar Compra Segura $316.800,00" at bounding box center [928, 390] width 319 height 41
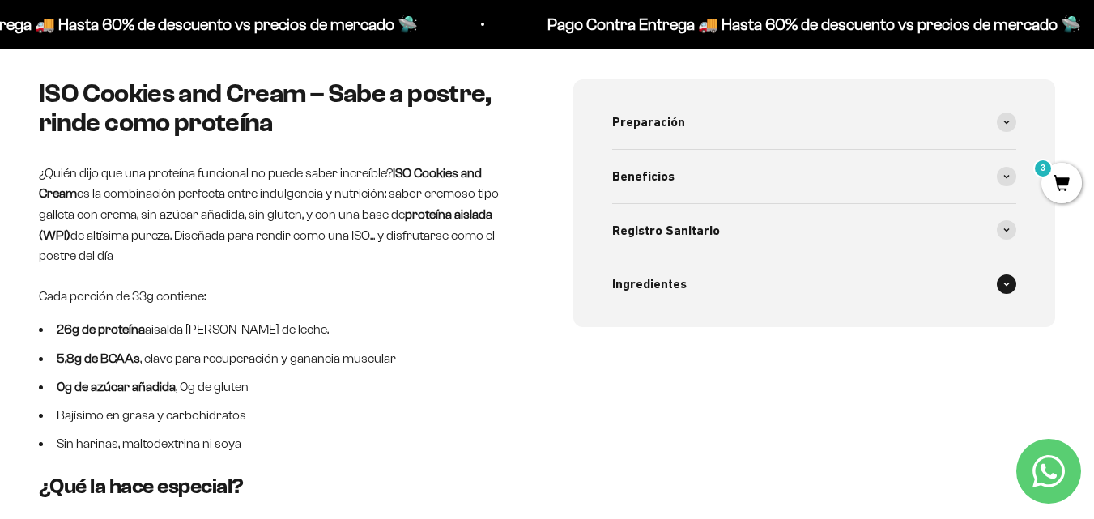
click at [1011, 289] on span at bounding box center [1006, 284] width 19 height 19
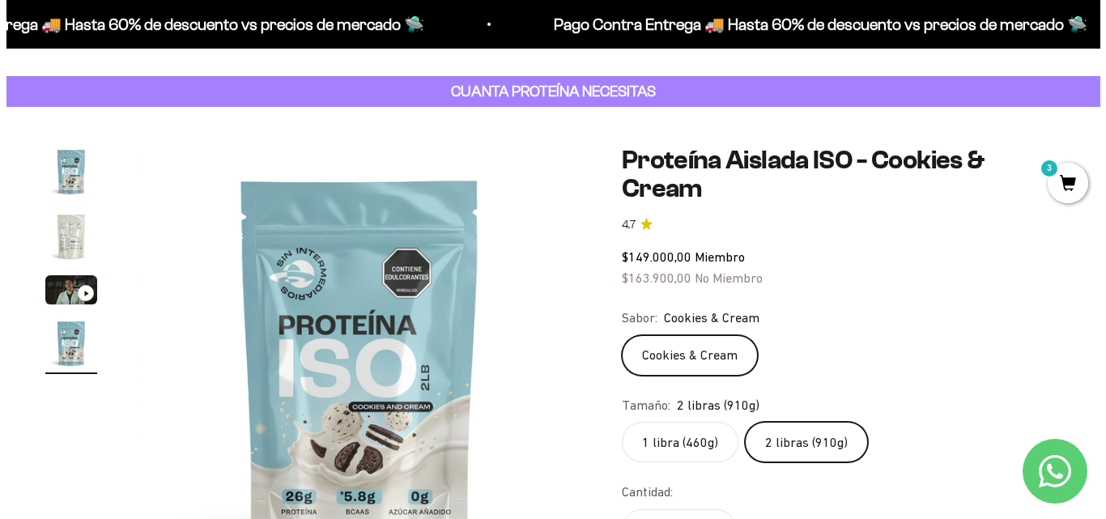
scroll to position [15, 0]
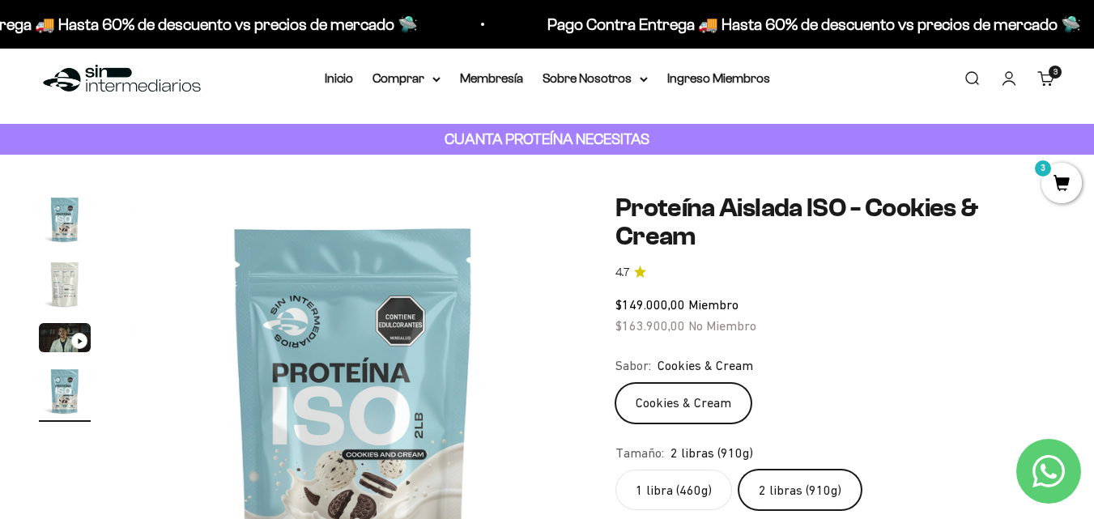
click at [1065, 195] on span "3" at bounding box center [1062, 183] width 41 height 41
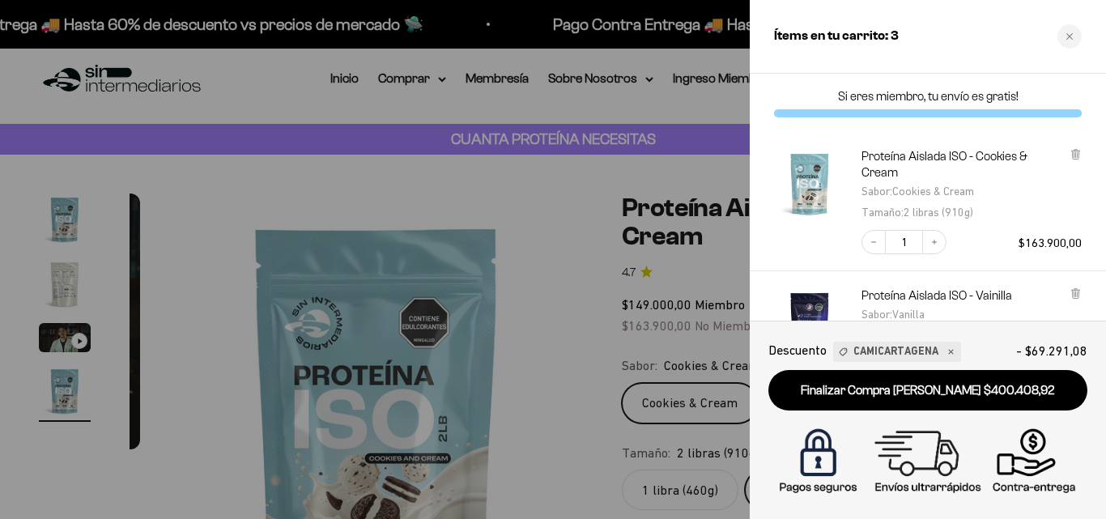
scroll to position [0, 1390]
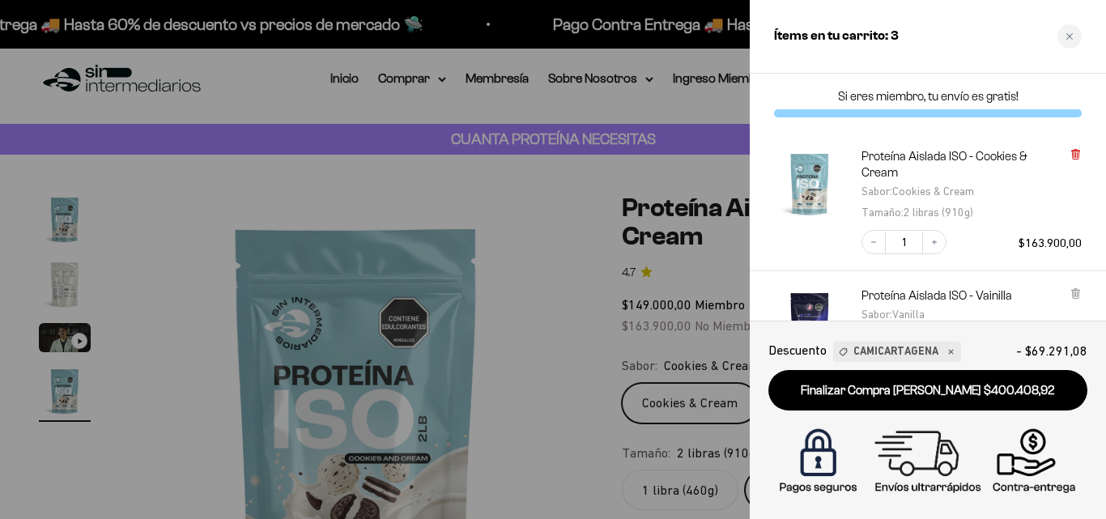
click at [1078, 151] on icon at bounding box center [1076, 151] width 8 height 0
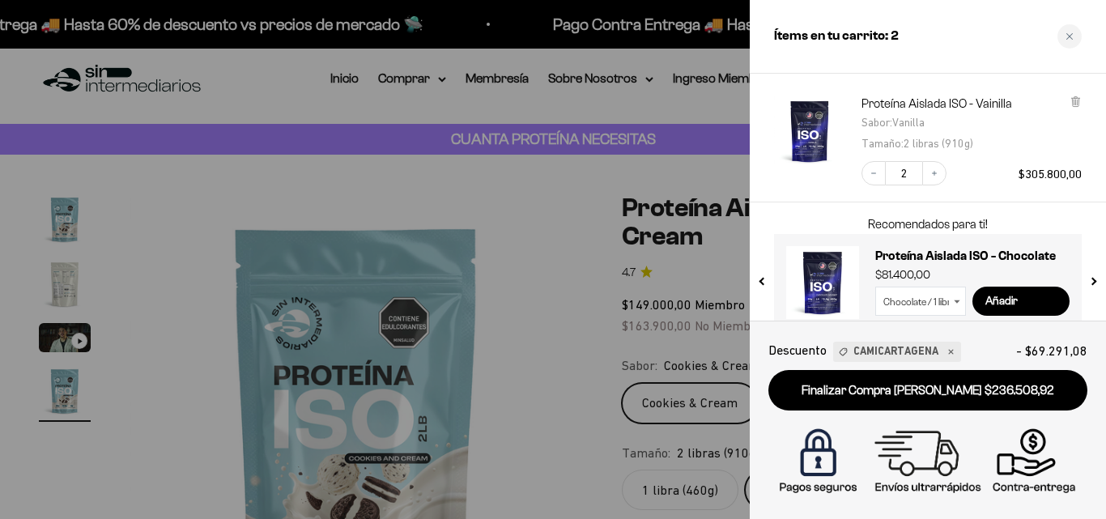
scroll to position [75, 0]
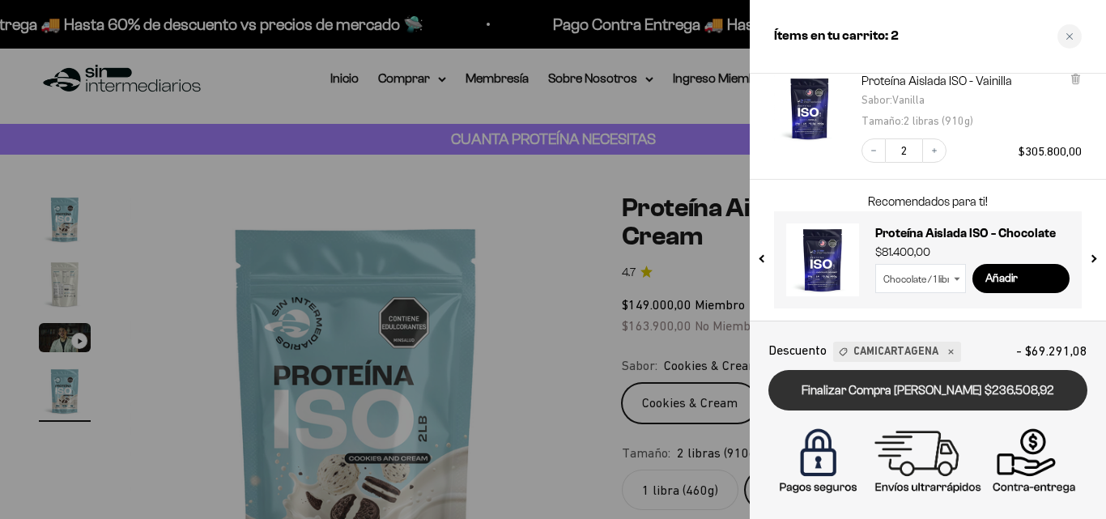
click at [889, 390] on link "Finalizar Compra [PERSON_NAME] $236.508,92" at bounding box center [928, 390] width 319 height 41
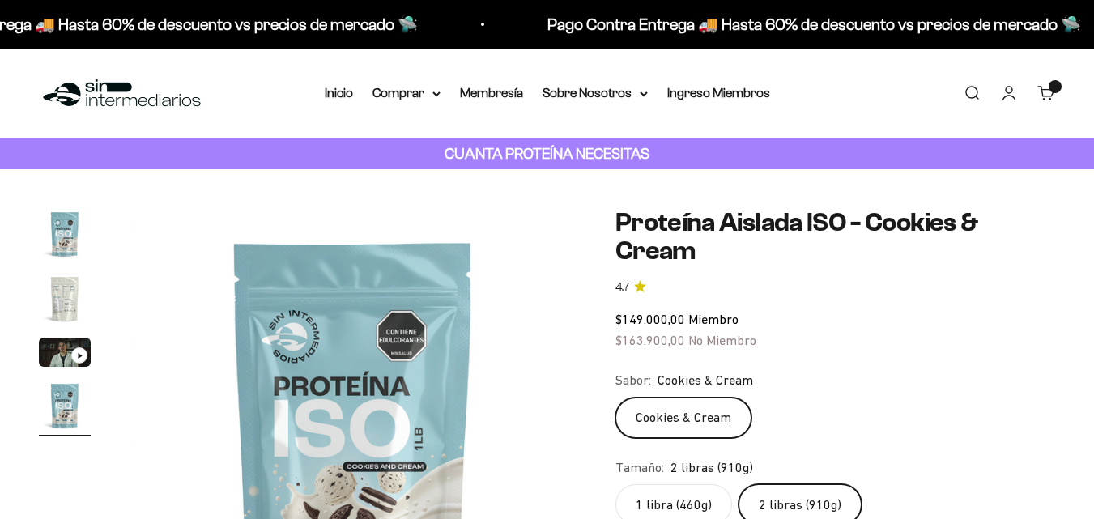
click at [795, 484] on label "2 libras (910g)" at bounding box center [800, 504] width 123 height 41
click at [616, 484] on input "2 libras (910g)" at bounding box center [615, 484] width 1 height 1
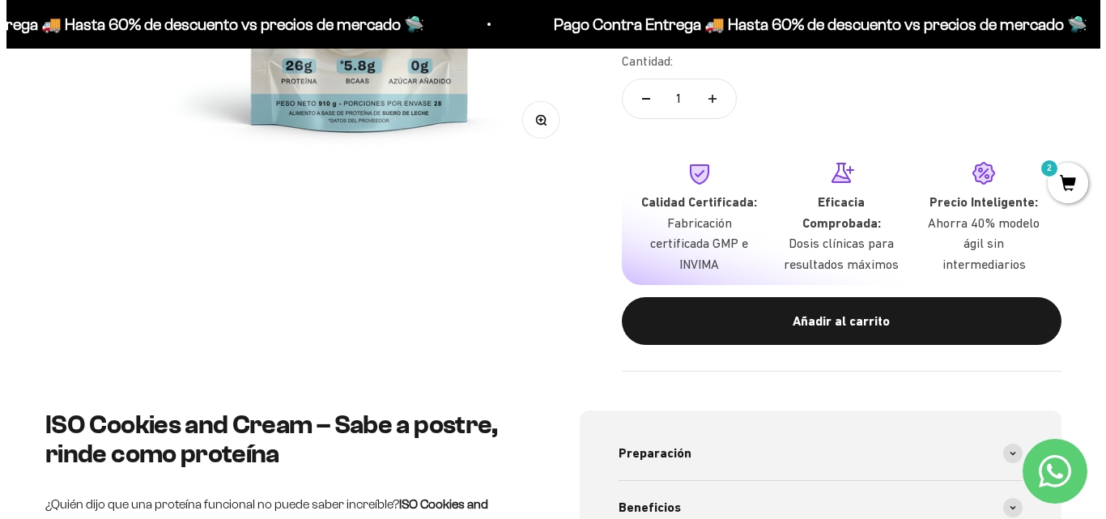
scroll to position [501, 0]
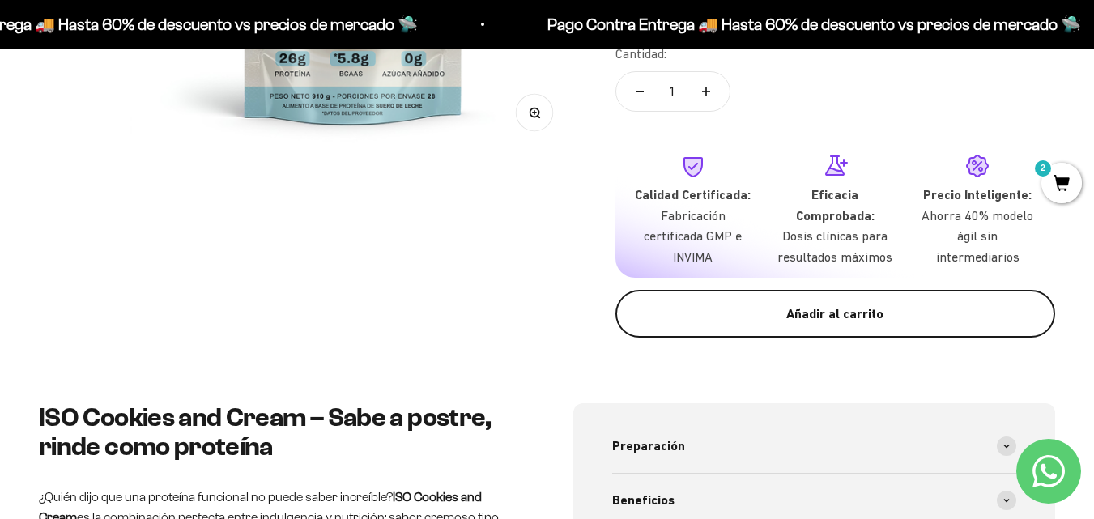
click at [737, 326] on button "Añadir al carrito" at bounding box center [836, 314] width 440 height 49
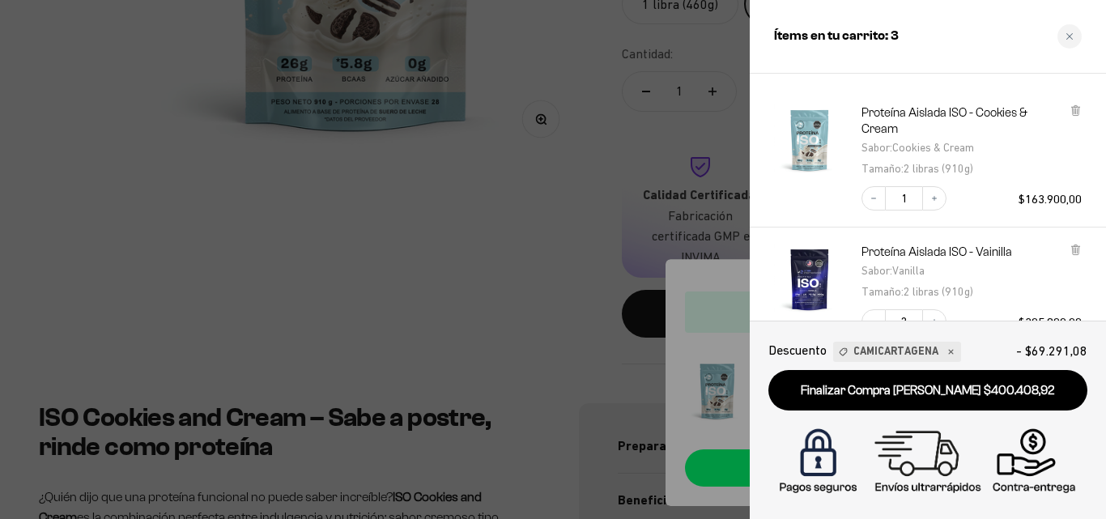
scroll to position [81, 0]
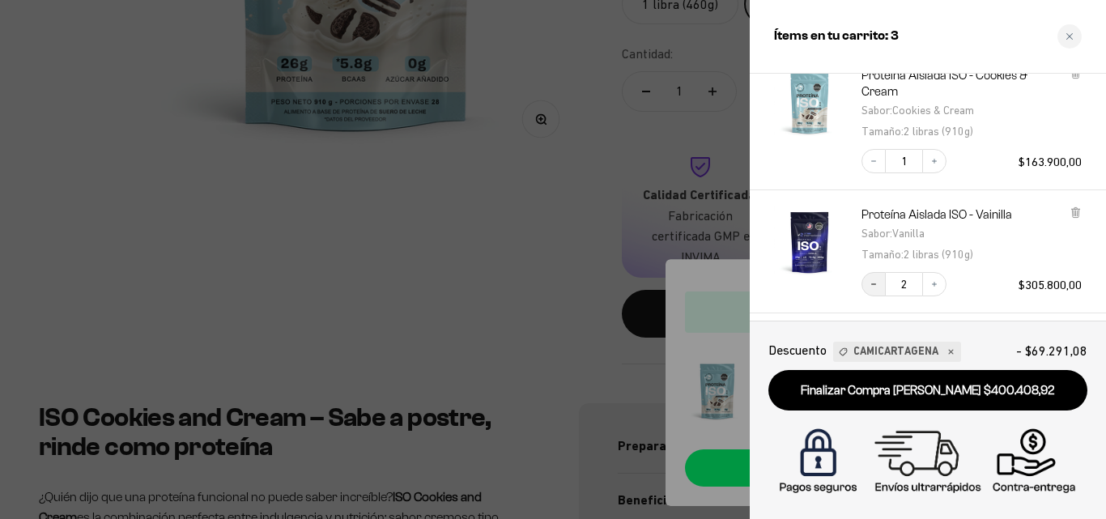
click at [880, 286] on button "Decrease quantity" at bounding box center [874, 284] width 24 height 24
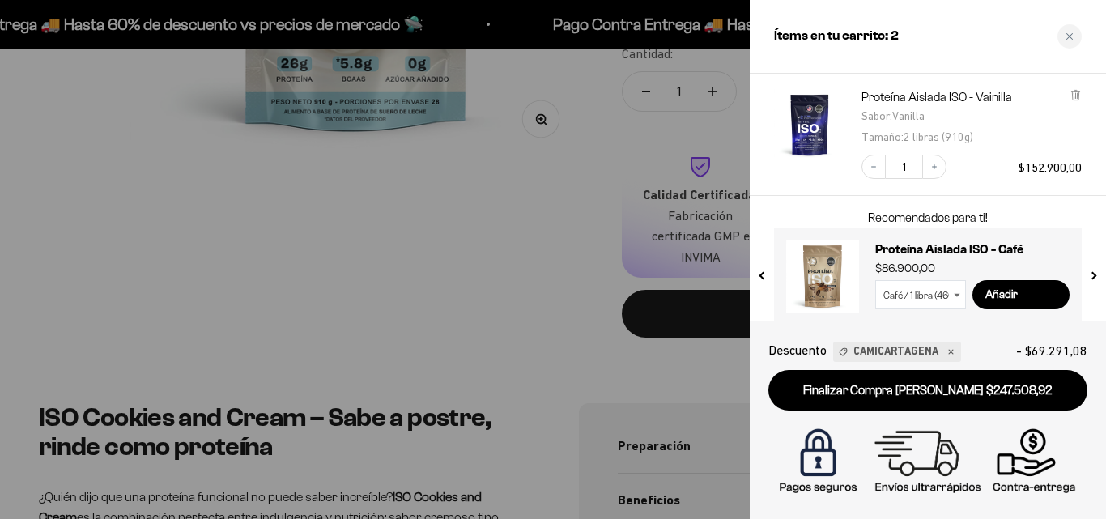
scroll to position [215, 0]
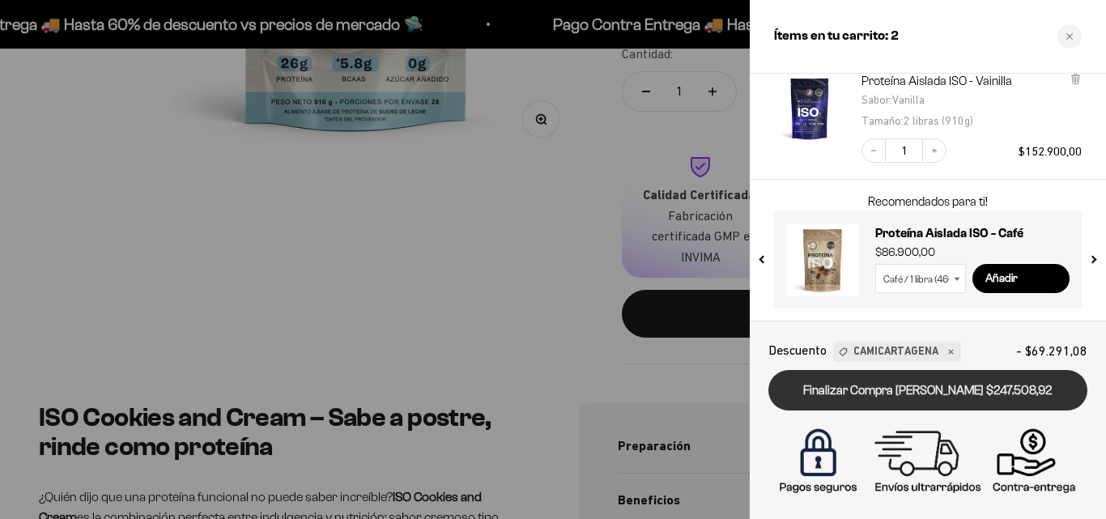
click at [953, 399] on link "Finalizar Compra [PERSON_NAME] $247.508,92" at bounding box center [928, 390] width 319 height 41
